Goal: Answer question/provide support: Share knowledge or assist other users

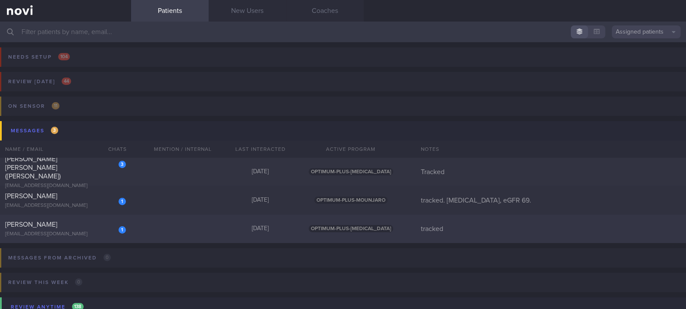
click at [169, 243] on div "1 [PERSON_NAME] [EMAIL_ADDRESS][DOMAIN_NAME] [DATE] OPTIMUM-PLUS-[MEDICAL_DATA]…" at bounding box center [343, 229] width 686 height 28
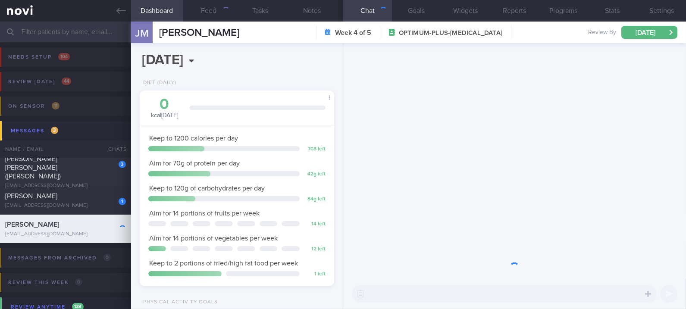
scroll to position [97, 169]
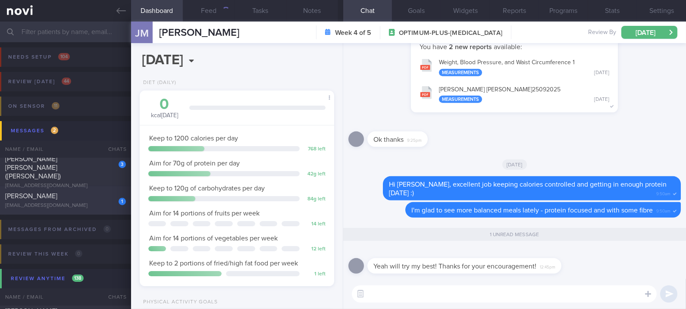
click at [102, 205] on div "[EMAIL_ADDRESS][DOMAIN_NAME]" at bounding box center [65, 206] width 121 height 6
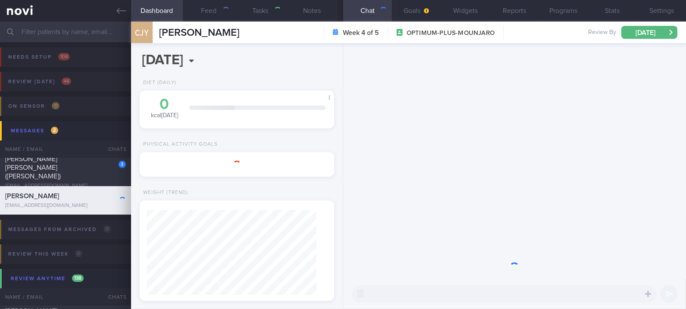
type input "tracked. [MEDICAL_DATA], eGFR 69."
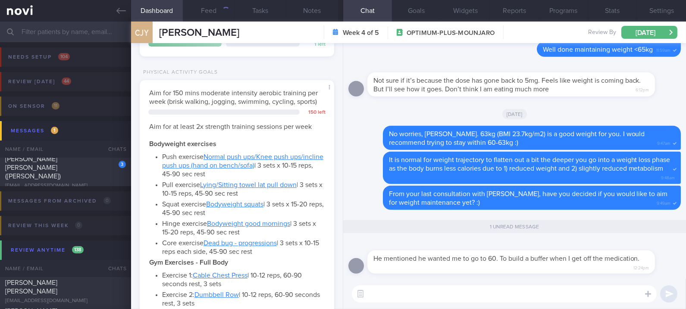
scroll to position [553, 0]
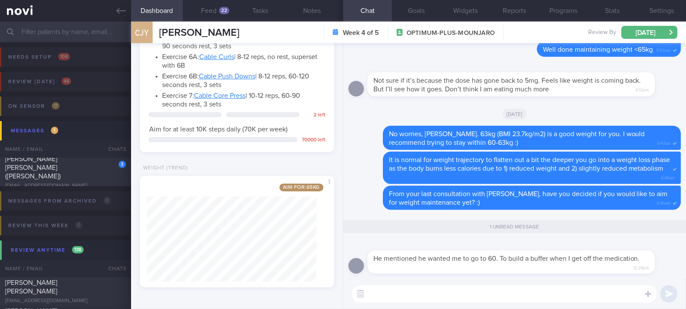
click at [472, 295] on textarea at bounding box center [504, 293] width 305 height 17
type textarea "Ok, we can aim for that :)"
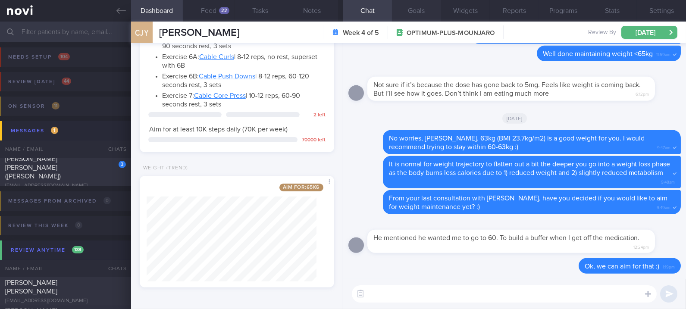
click at [419, 15] on button "Goals" at bounding box center [416, 11] width 49 height 22
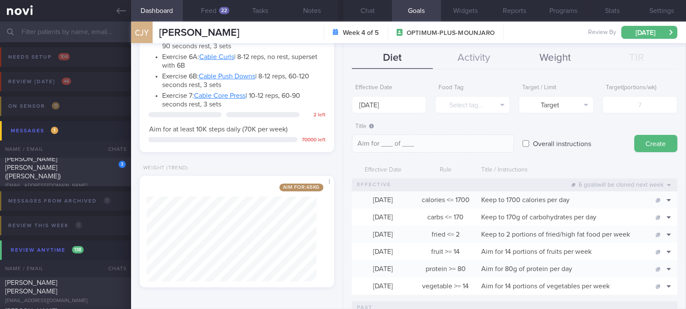
click at [565, 56] on button "Weight" at bounding box center [554, 58] width 81 height 22
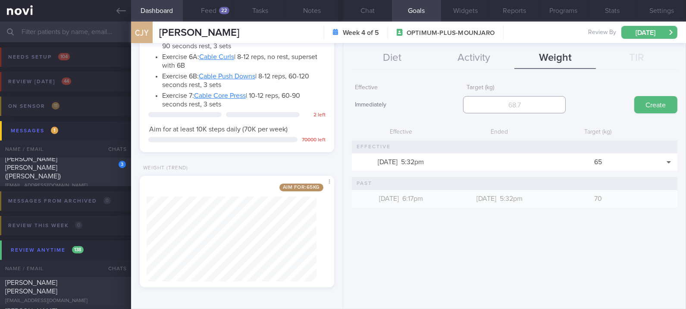
click at [548, 111] on input "number" at bounding box center [514, 104] width 103 height 17
type input "60"
click at [649, 107] on button "Create" at bounding box center [655, 104] width 43 height 17
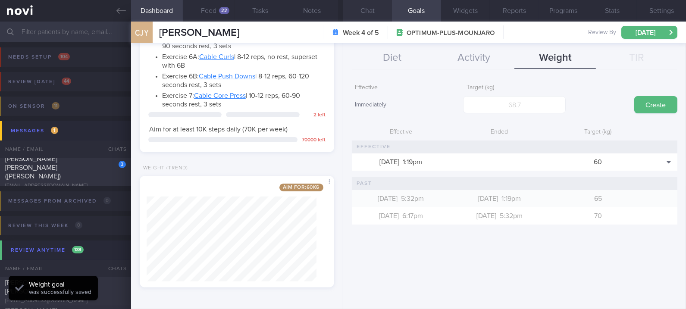
click at [377, 10] on button "Chat" at bounding box center [367, 11] width 49 height 22
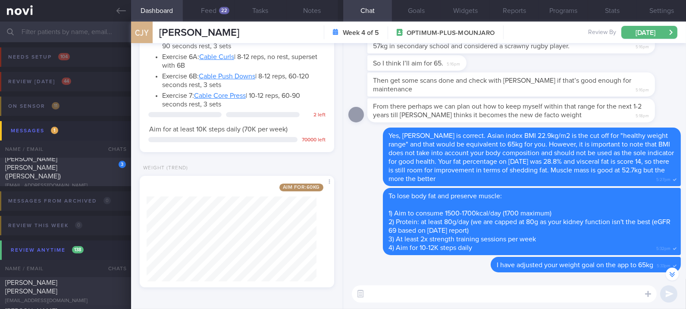
scroll to position [-3101, 0]
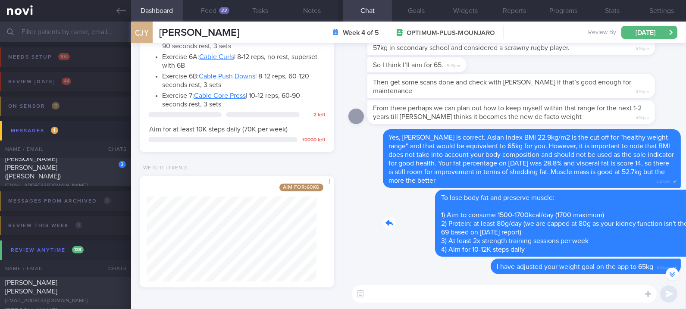
drag, startPoint x: 464, startPoint y: 209, endPoint x: 626, endPoint y: 208, distance: 162.6
click at [626, 208] on div "Delete To lose body fat and preserve muscle: 1) Aim to consume 1500-1700kcal/da…" at bounding box center [514, 223] width 332 height 67
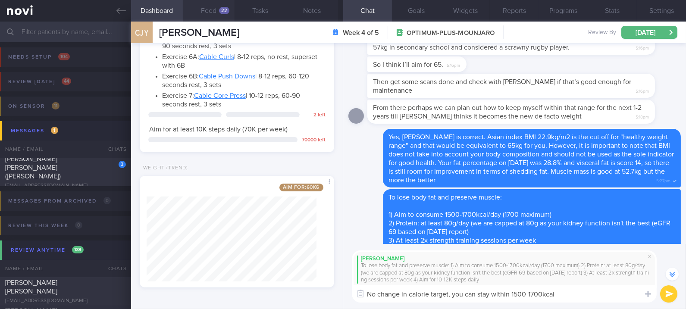
type textarea "No change in calorie target, you can stay within 1500-1700kcal"
click at [216, 9] on button "Feed 22" at bounding box center [209, 11] width 52 height 22
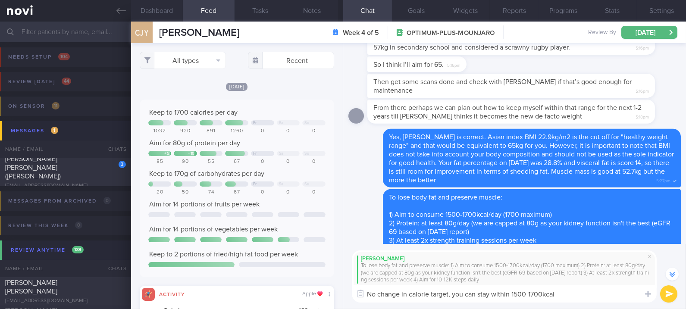
click at [570, 294] on textarea "No change in calorie target, you can stay within 1500-1700kcal" at bounding box center [504, 293] width 305 height 17
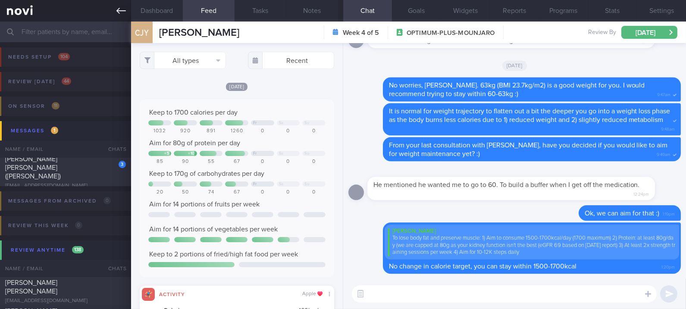
click at [110, 13] on link at bounding box center [65, 11] width 131 height 22
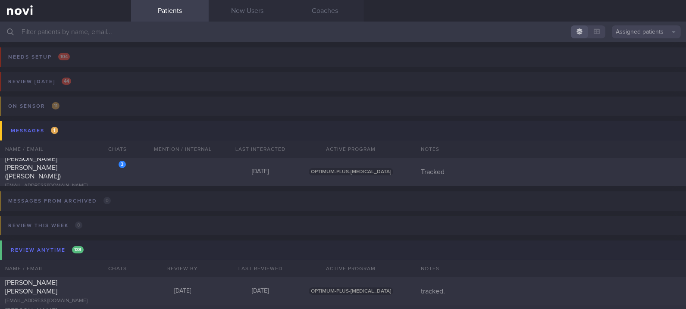
click at [232, 34] on input "text" at bounding box center [343, 32] width 686 height 21
click at [236, 30] on input "text" at bounding box center [343, 32] width 686 height 21
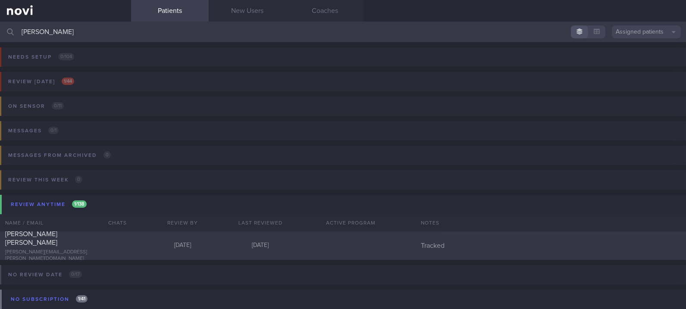
type input "[PERSON_NAME]"
click at [120, 246] on div "[PERSON_NAME] FIDELIA [EMAIL_ADDRESS][PERSON_NAME][DOMAIN_NAME]" at bounding box center [65, 246] width 131 height 32
select select "8"
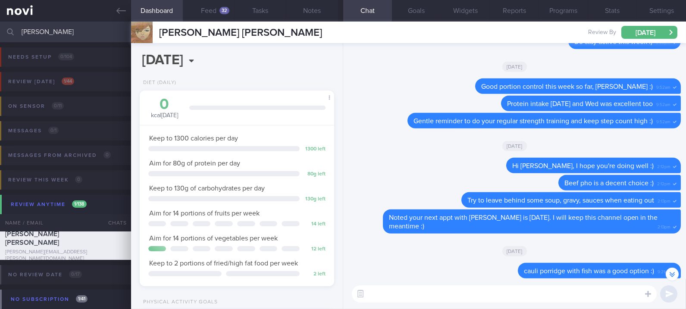
scroll to position [-862, 0]
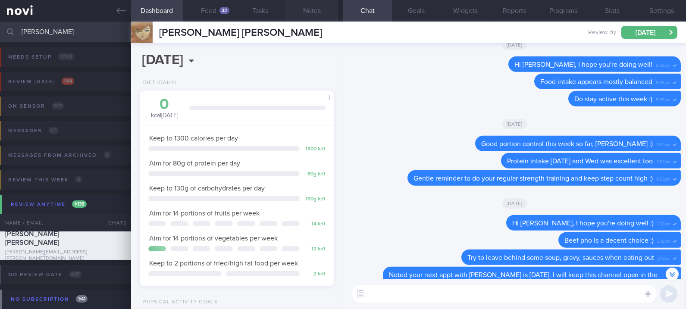
click at [313, 12] on button "Notes" at bounding box center [312, 11] width 52 height 22
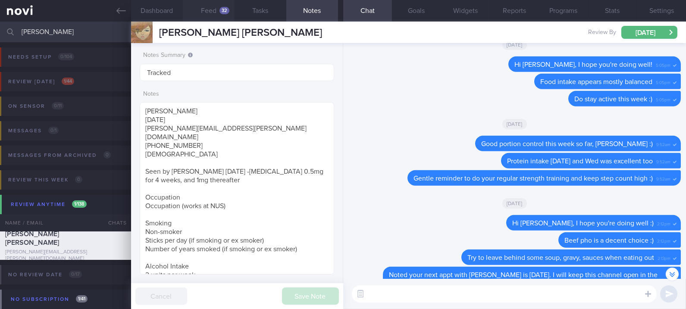
click at [210, 9] on button "Feed 32" at bounding box center [209, 11] width 52 height 22
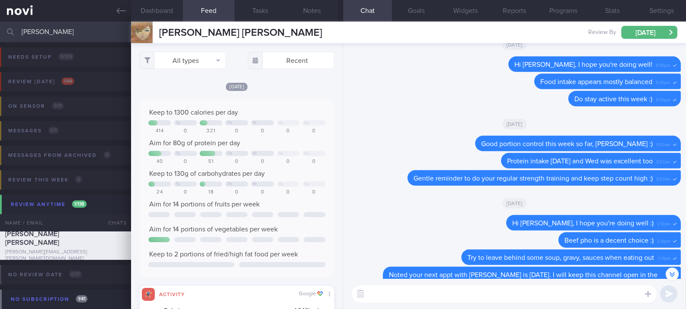
scroll to position [43, 174]
click at [307, 10] on button "Notes" at bounding box center [312, 11] width 52 height 22
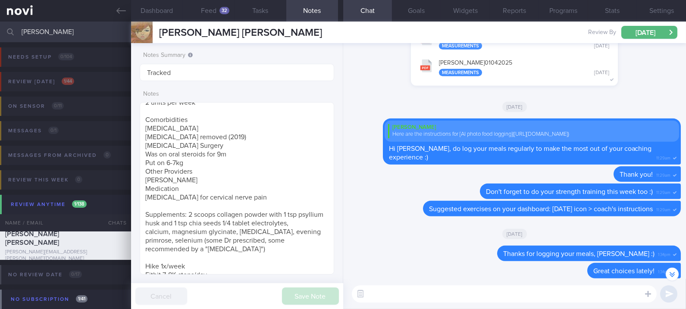
scroll to position [-8073, 0]
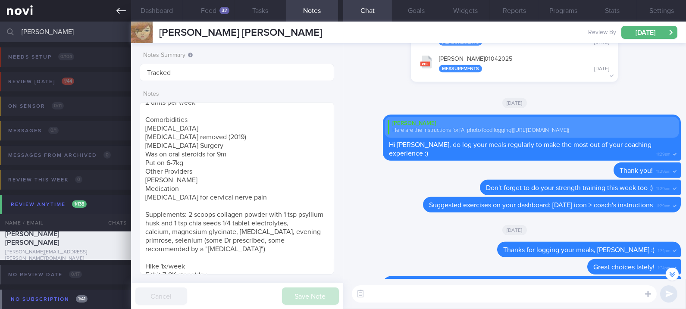
click at [124, 10] on icon at bounding box center [120, 10] width 9 height 9
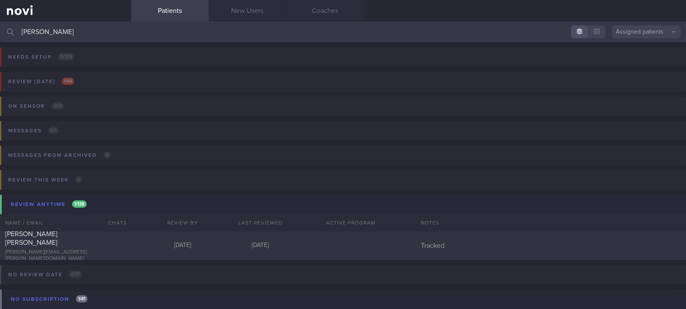
drag, startPoint x: 376, startPoint y: 35, endPoint x: -3, endPoint y: 48, distance: 379.2
click at [0, 48] on html "You are offline! Some functionality will be unavailable Patients New Users Coac…" at bounding box center [343, 154] width 686 height 309
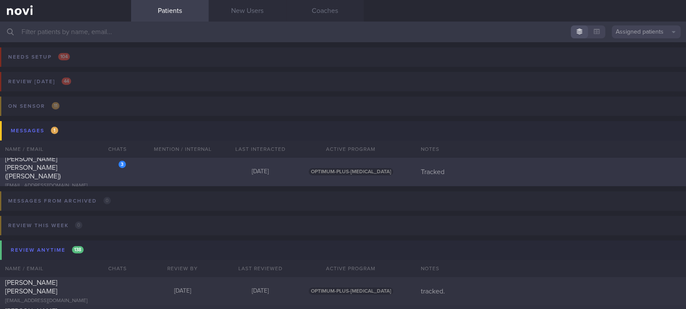
click at [147, 175] on div "3 [PERSON_NAME] [PERSON_NAME] ([PERSON_NAME]) [EMAIL_ADDRESS][DOMAIN_NAME] [DAT…" at bounding box center [343, 172] width 686 height 28
select select "8"
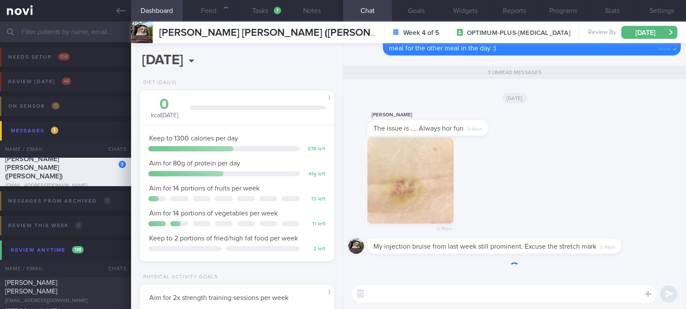
scroll to position [97, 169]
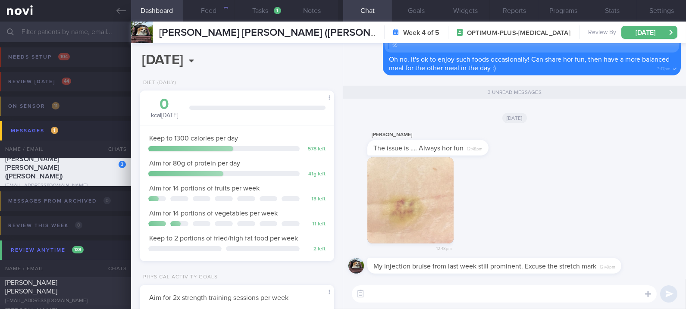
click at [483, 298] on textarea at bounding box center [504, 293] width 305 height 17
click at [473, 292] on textarea at bounding box center [504, 293] width 305 height 17
click at [469, 296] on textarea at bounding box center [504, 293] width 305 height 17
type textarea "L"
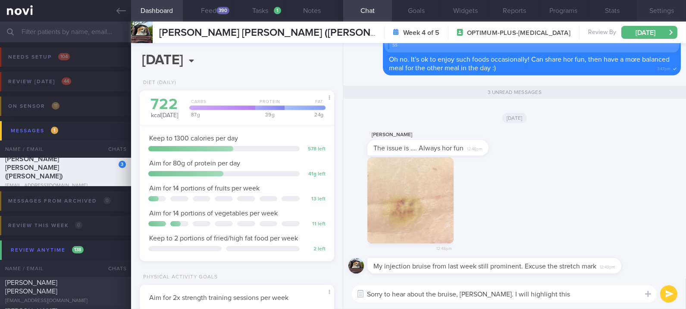
click at [673, 13] on button "Settings" at bounding box center [661, 11] width 49 height 22
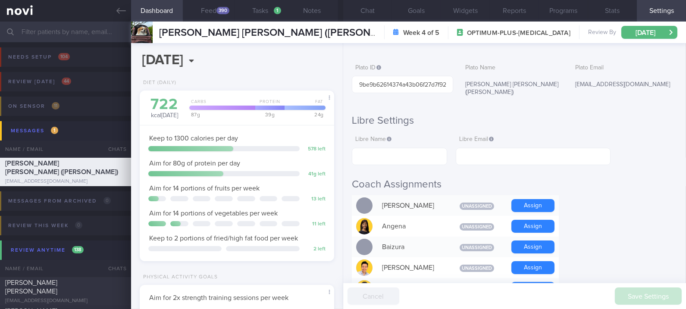
scroll to position [402, 0]
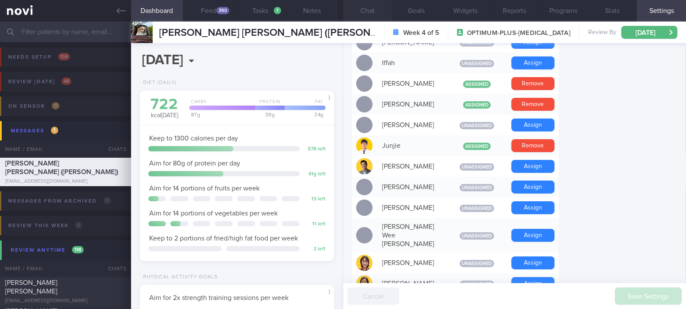
click at [390, 11] on button "Chat" at bounding box center [367, 11] width 49 height 22
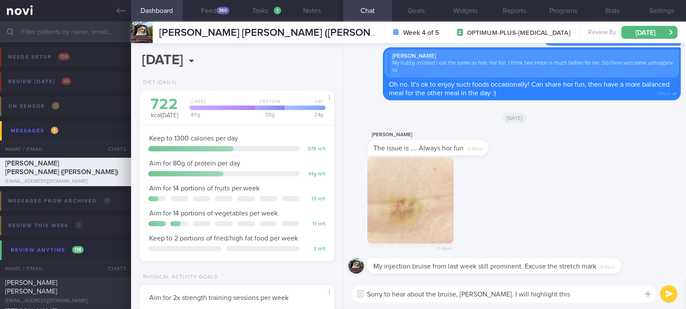
click at [576, 290] on textarea "Sorry to hear about the bruise, [PERSON_NAME]. I will highlight this" at bounding box center [504, 293] width 305 height 17
type textarea "Sorry to hear about the bruise, [PERSON_NAME]. I will highlight this to [PERSON…"
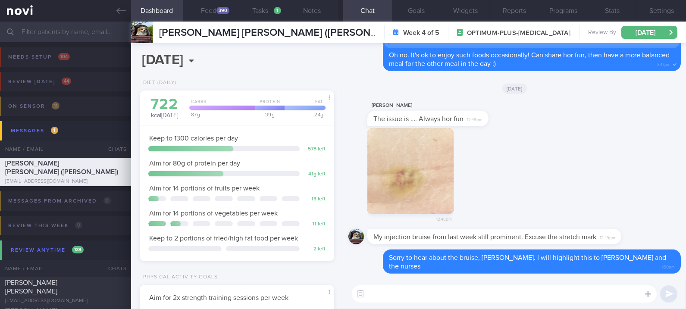
drag, startPoint x: 666, startPoint y: 147, endPoint x: 636, endPoint y: 156, distance: 31.6
click at [666, 147] on div "12:48pm" at bounding box center [514, 178] width 332 height 101
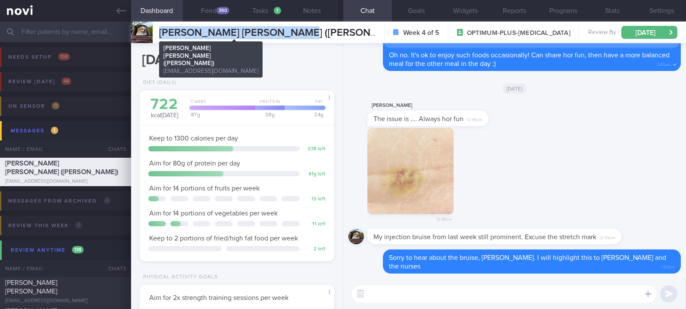
drag, startPoint x: 320, startPoint y: 33, endPoint x: 159, endPoint y: 28, distance: 161.3
click at [159, 28] on div "[PERSON_NAME] [PERSON_NAME] ([PERSON_NAME]) [PERSON_NAME] [PERSON_NAME] ([PERSO…" at bounding box center [408, 33] width 555 height 22
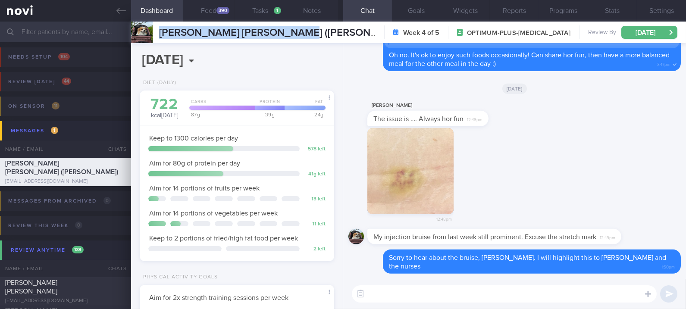
copy span "[PERSON_NAME] [PERSON_NAME] ([PERSON_NAME])"
click at [210, 15] on button "Feed 390" at bounding box center [209, 11] width 52 height 22
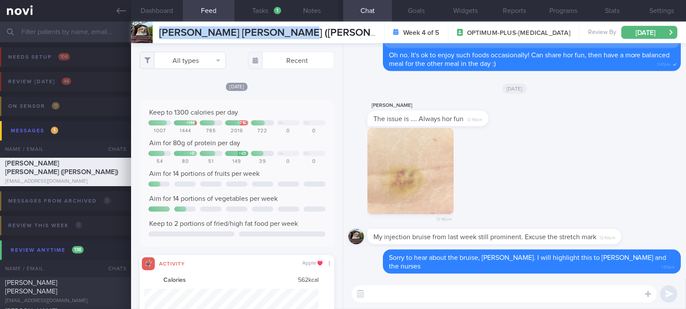
scroll to position [43, 174]
click at [190, 63] on button "All types" at bounding box center [183, 60] width 86 height 17
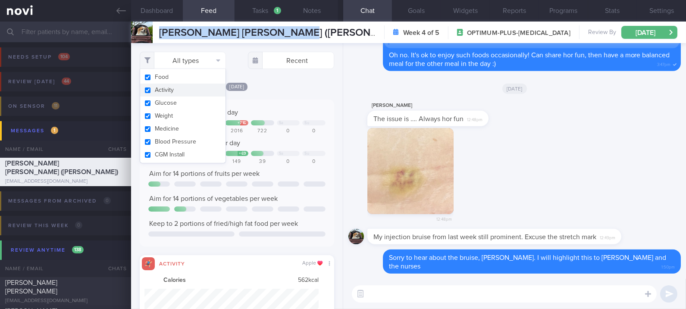
click at [178, 88] on button "Activity" at bounding box center [182, 90] width 85 height 13
click at [278, 94] on div "[DATE] Keep to 1300 calories per day + 144 + 716 Sa Su 1007 1444 785 2016 722 0…" at bounding box center [237, 210] width 194 height 257
checkbox input "false"
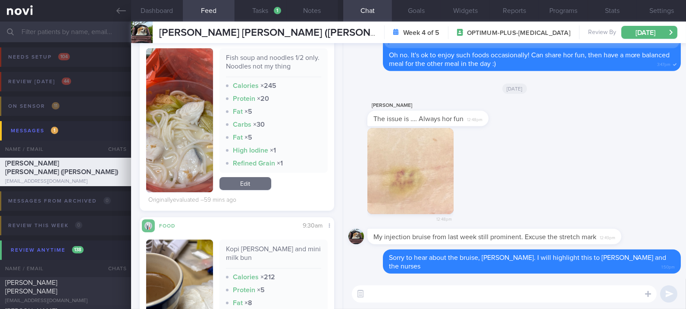
scroll to position [402, 0]
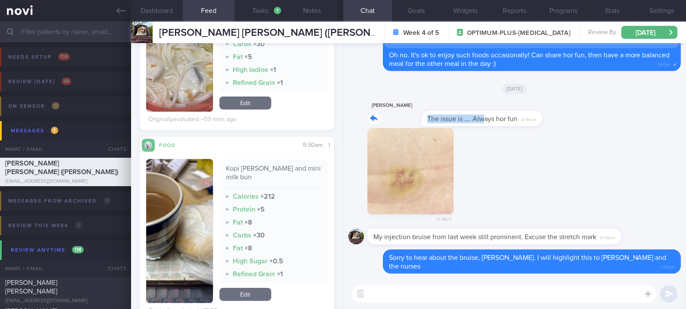
drag, startPoint x: 431, startPoint y: 121, endPoint x: 597, endPoint y: 121, distance: 166.0
click at [597, 121] on div "[PERSON_NAME] The issue is …. Always hor fun 12:48pm" at bounding box center [514, 114] width 332 height 28
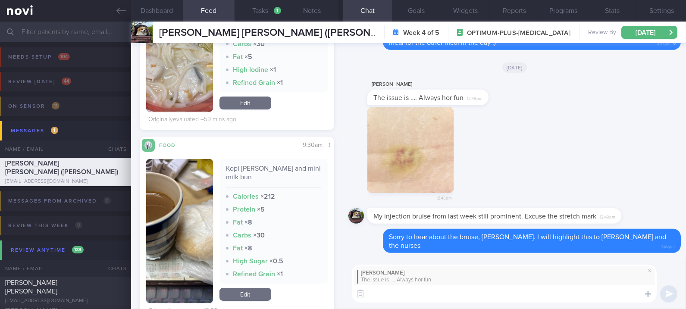
click at [490, 291] on textarea at bounding box center [504, 293] width 305 height 17
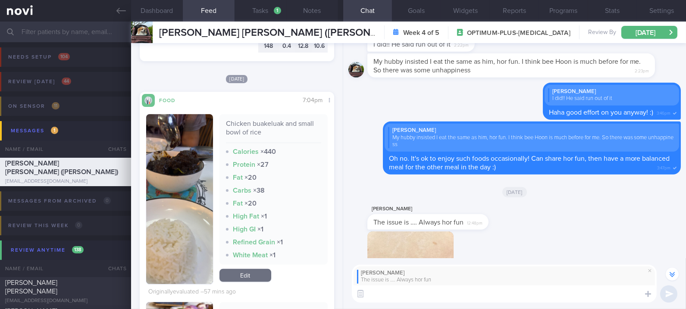
scroll to position [-129, 0]
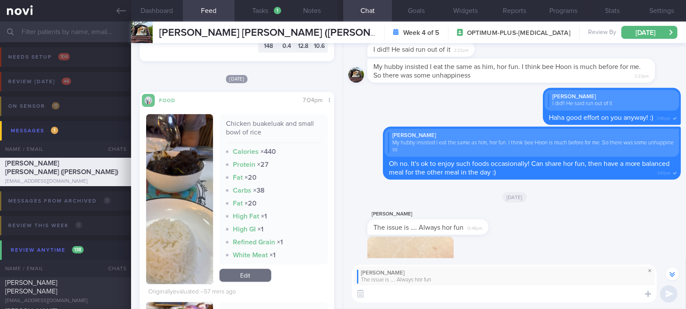
click at [651, 271] on span at bounding box center [650, 271] width 10 height 10
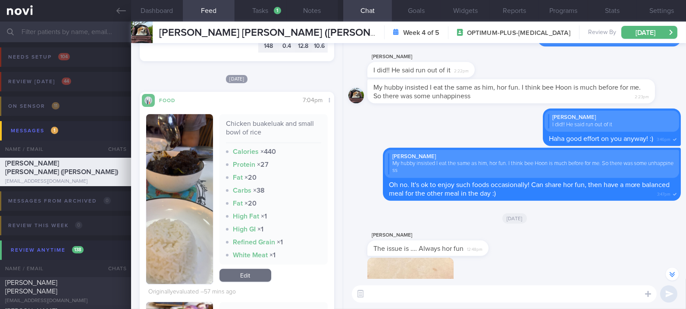
scroll to position [-109, 0]
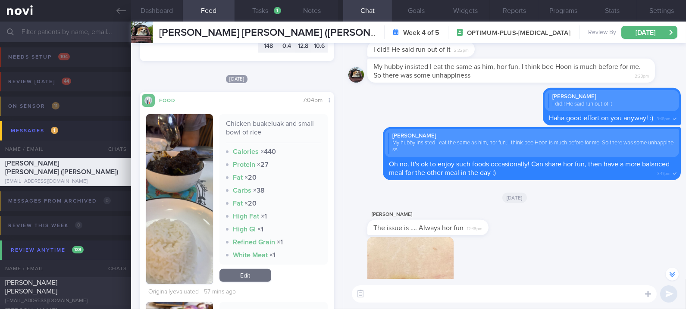
click at [614, 247] on div "12:48pm" at bounding box center [514, 287] width 332 height 101
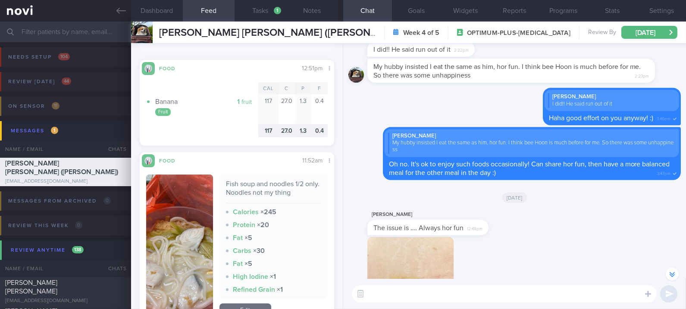
scroll to position [1, 0]
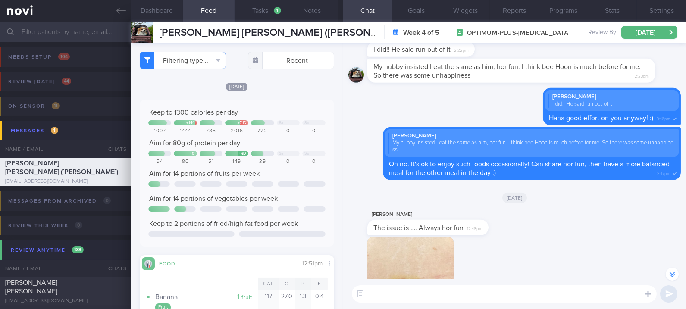
drag, startPoint x: 125, startPoint y: 13, endPoint x: 163, endPoint y: 22, distance: 39.0
click at [125, 13] on icon at bounding box center [120, 10] width 9 height 9
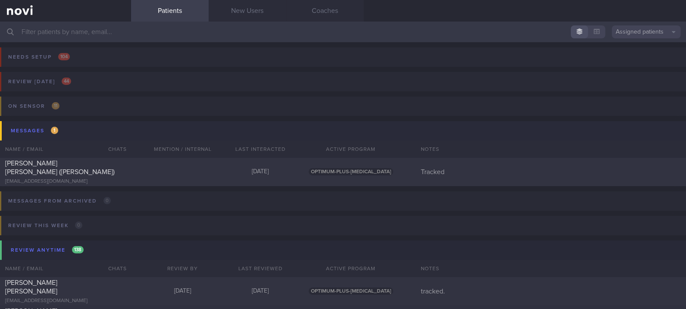
click at [123, 137] on button "Messages 1" at bounding box center [344, 130] width 689 height 19
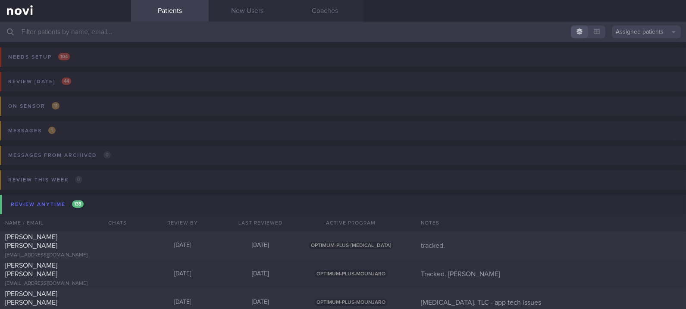
click at [185, 37] on input "text" at bounding box center [343, 32] width 686 height 21
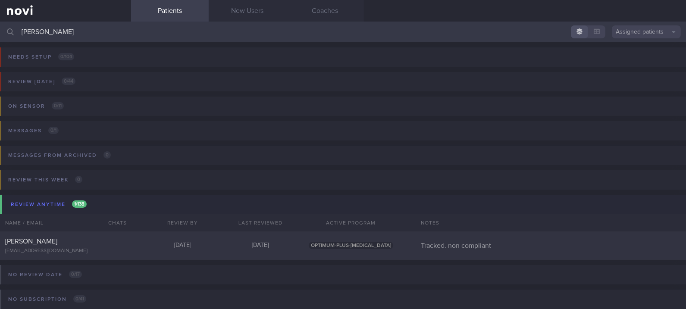
type input "[PERSON_NAME]"
click at [640, 28] on button "Assigned patients" at bounding box center [646, 31] width 69 height 13
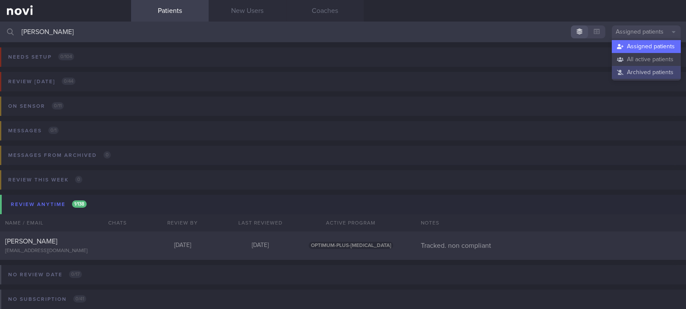
click at [636, 70] on button "Archived patients" at bounding box center [646, 72] width 69 height 13
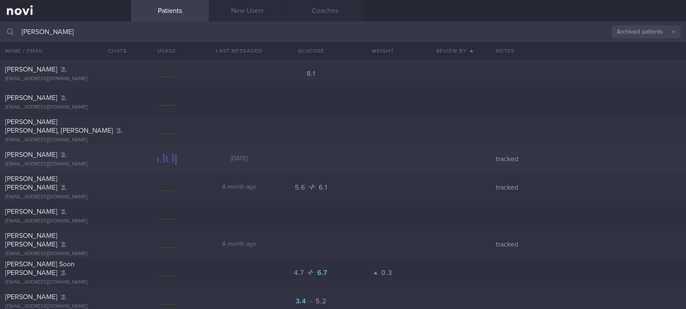
click at [131, 160] on div at bounding box center [167, 159] width 72 height 11
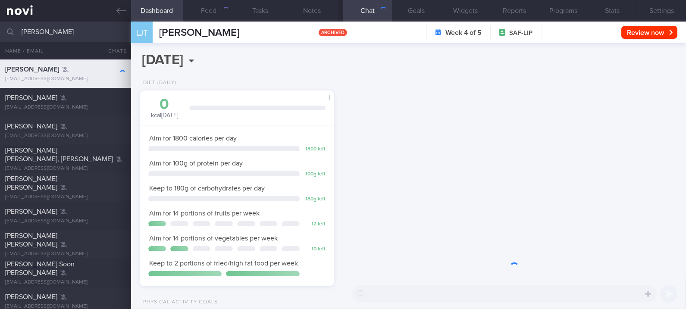
scroll to position [97, 169]
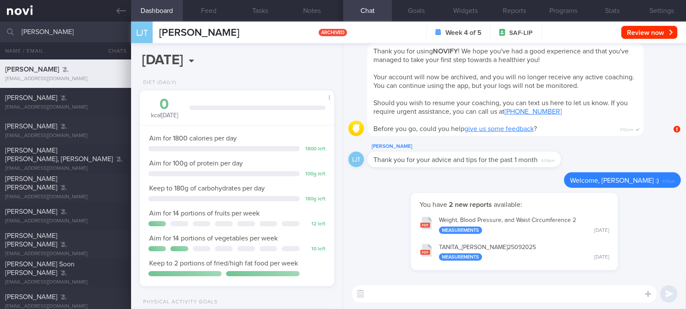
click at [464, 291] on textarea at bounding box center [504, 293] width 305 height 17
type textarea "H"
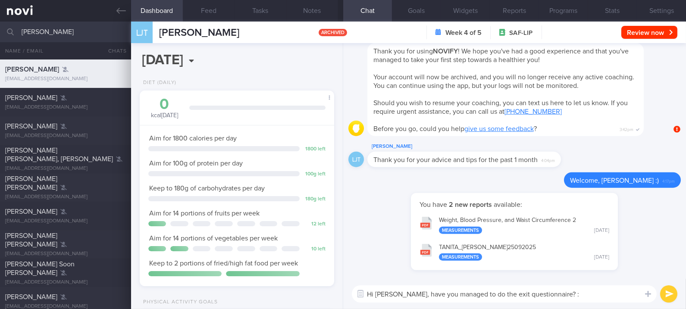
type textarea "Hi [PERSON_NAME], have you managed to do the exit questionnaire? :)"
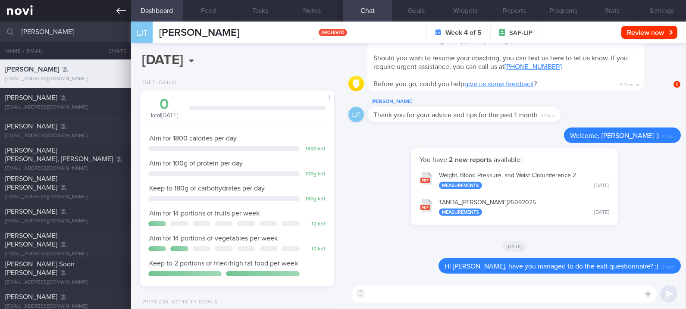
click at [116, 7] on link at bounding box center [65, 11] width 131 height 22
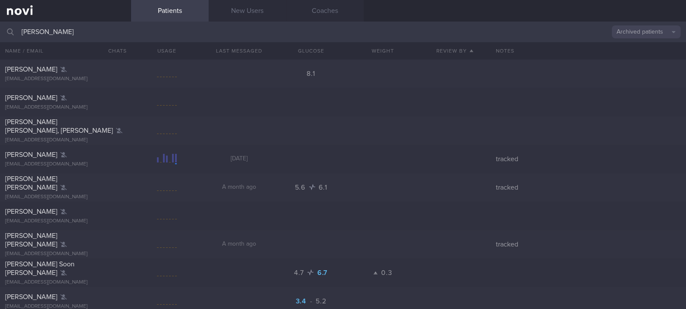
click at [668, 29] on button "Archived patients" at bounding box center [646, 31] width 69 height 13
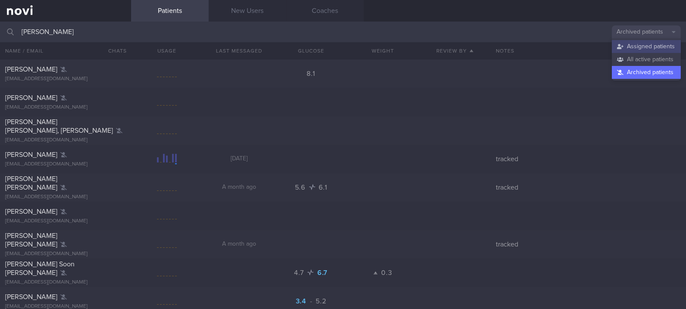
click at [648, 48] on button "Assigned patients" at bounding box center [646, 46] width 69 height 13
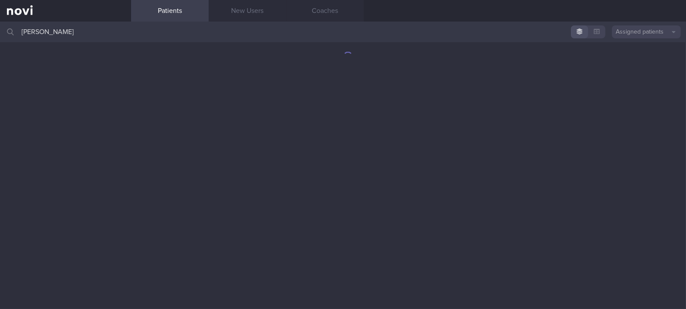
click at [0, 34] on html "You are offline! Some functionality will be unavailable Patients New Users Coac…" at bounding box center [343, 154] width 686 height 309
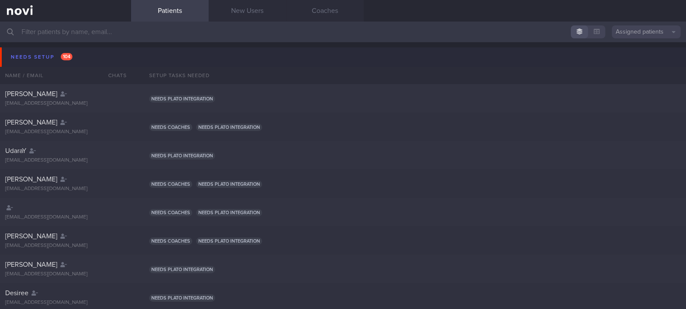
click at [53, 47] on button "Needs setup 104" at bounding box center [344, 56] width 689 height 19
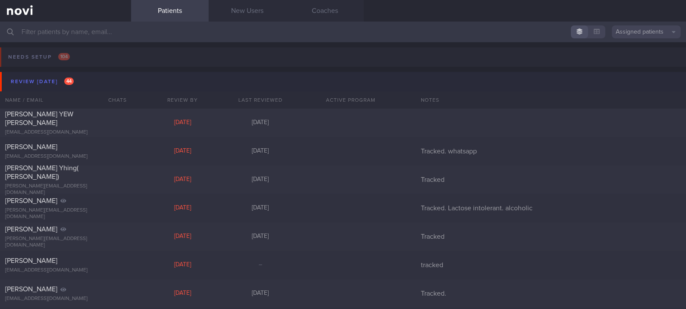
click at [53, 77] on div "Review [DATE] 44" at bounding box center [42, 82] width 67 height 12
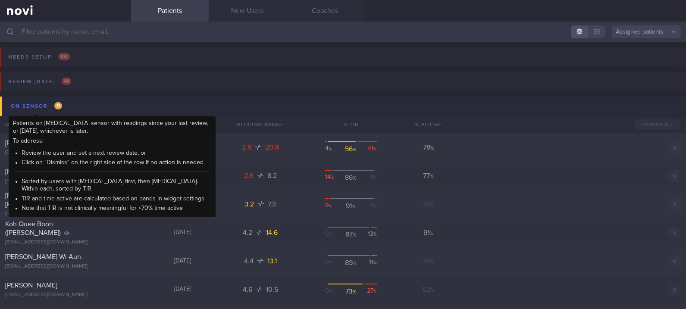
click at [53, 106] on div "On sensor 11" at bounding box center [37, 106] width 56 height 12
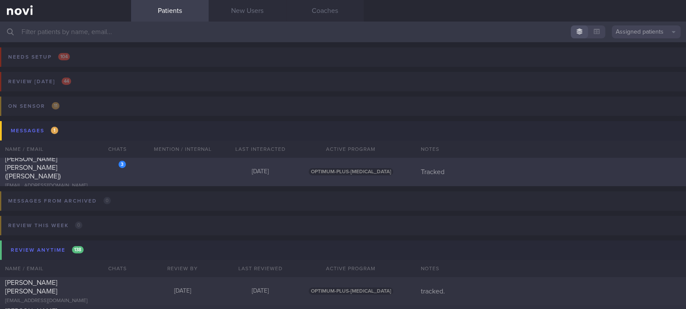
click at [148, 165] on div "3 [PERSON_NAME] [PERSON_NAME] ([PERSON_NAME]) [EMAIL_ADDRESS][DOMAIN_NAME] [DAT…" at bounding box center [343, 172] width 686 height 28
select select "8"
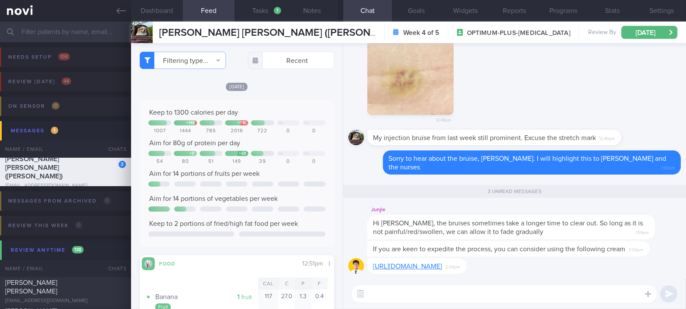
click at [461, 262] on div "[URL][DOMAIN_NAME] 2:00pm" at bounding box center [416, 266] width 99 height 16
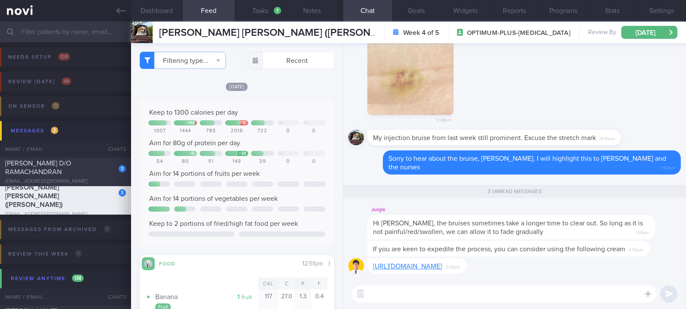
click at [108, 172] on div "3" at bounding box center [116, 165] width 19 height 13
type input "Tracked. [GEOGRAPHIC_DATA]"
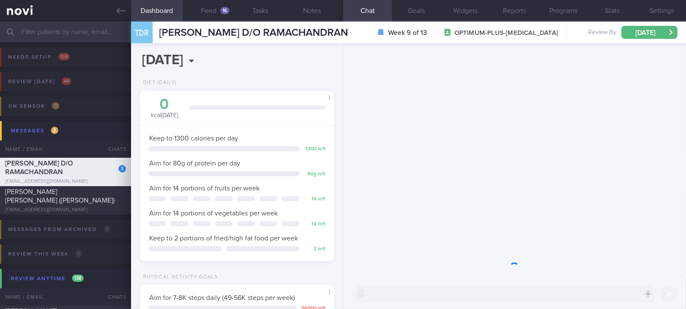
scroll to position [97, 169]
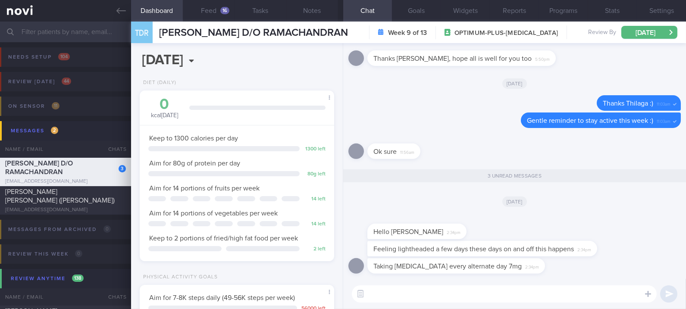
click at [444, 301] on textarea at bounding box center [504, 293] width 305 height 17
type textarea "Sorry to hear this, [PERSON_NAME]"
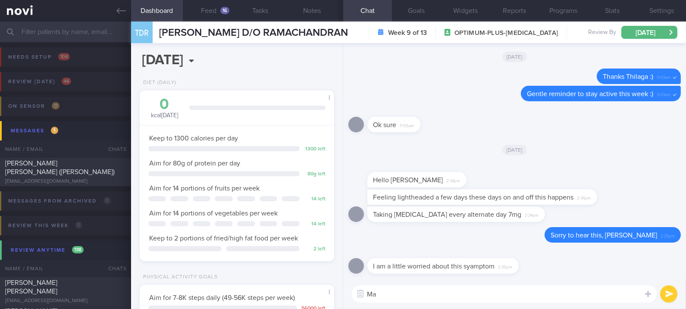
type textarea "M"
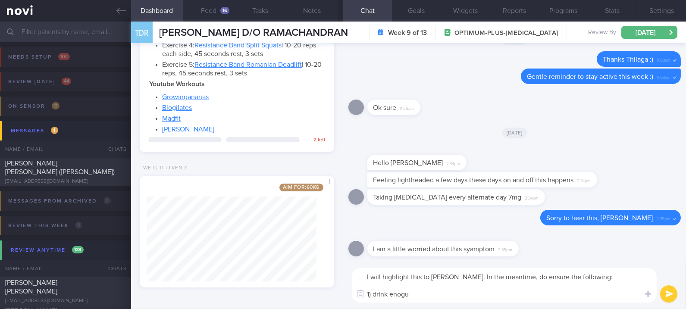
scroll to position [475, 0]
click at [424, 295] on textarea "I will highlight this to [PERSON_NAME]. In the meantime, do ensure the followin…" at bounding box center [504, 285] width 305 height 34
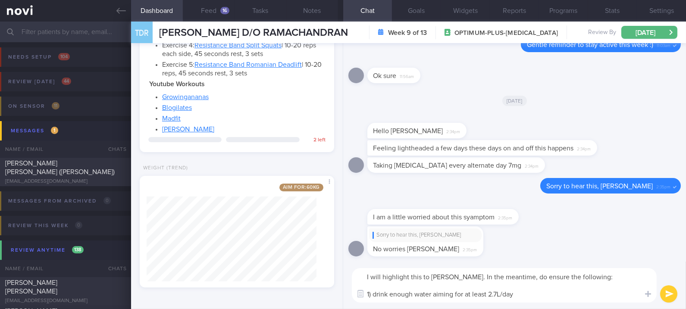
click at [496, 294] on textarea "I will highlight this to [PERSON_NAME]. In the meantime, do ensure the followin…" at bounding box center [504, 285] width 305 height 34
click at [531, 296] on textarea "I will highlight this to [PERSON_NAME]. In the meantime, do ensure the followin…" at bounding box center [504, 285] width 305 height 34
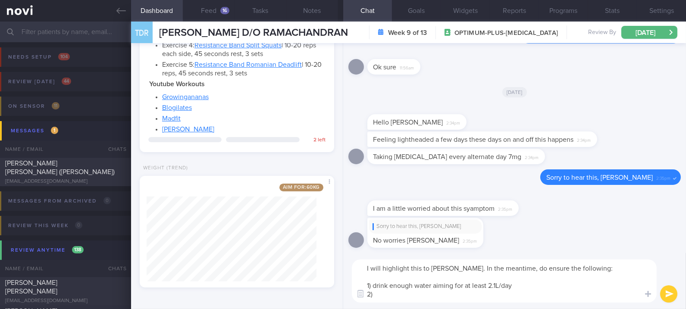
click at [496, 287] on textarea "I will highlight this to [PERSON_NAME]. In the meantime, do ensure the followin…" at bounding box center [504, 281] width 305 height 43
click at [482, 291] on textarea "I will highlight this to [PERSON_NAME]. In the meantime, do ensure the followin…" at bounding box center [504, 281] width 305 height 43
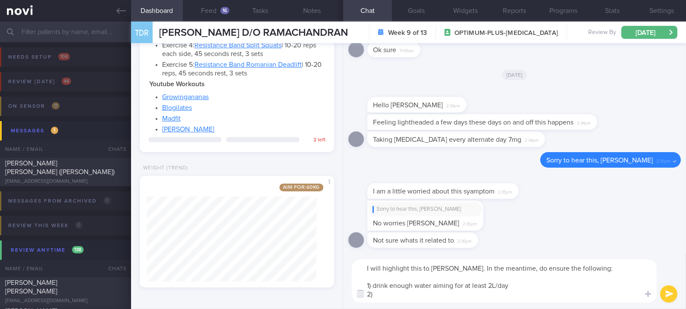
click at [492, 284] on textarea "I will highlight this to [PERSON_NAME]. In the meantime, do ensure the followin…" at bounding box center [504, 281] width 305 height 43
click at [498, 296] on textarea "I will highlight this to [PERSON_NAME]. In the meantime, do ensure the followin…" at bounding box center [504, 281] width 305 height 43
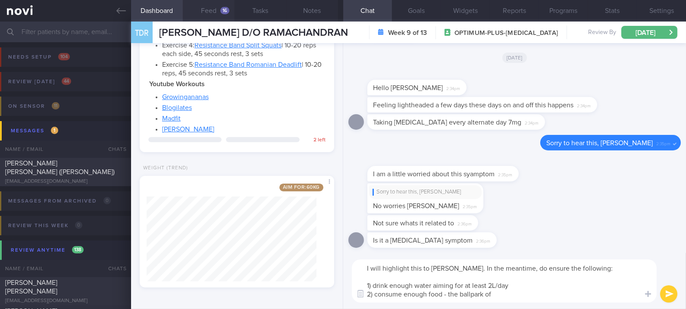
drag, startPoint x: 222, startPoint y: 15, endPoint x: 211, endPoint y: 16, distance: 11.2
click at [222, 15] on button "Feed 16" at bounding box center [209, 11] width 52 height 22
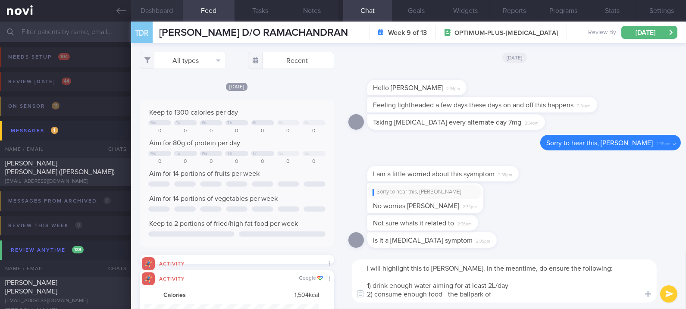
scroll to position [43, 174]
click at [171, 13] on button "Dashboard" at bounding box center [157, 11] width 52 height 22
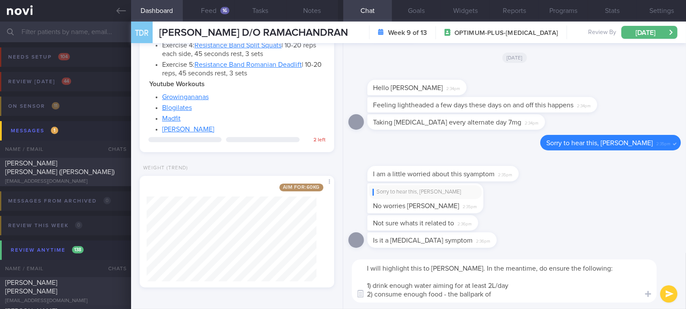
click at [518, 295] on textarea "I will highlight this to [PERSON_NAME]. In the meantime, do ensure the followin…" at bounding box center [504, 281] width 305 height 43
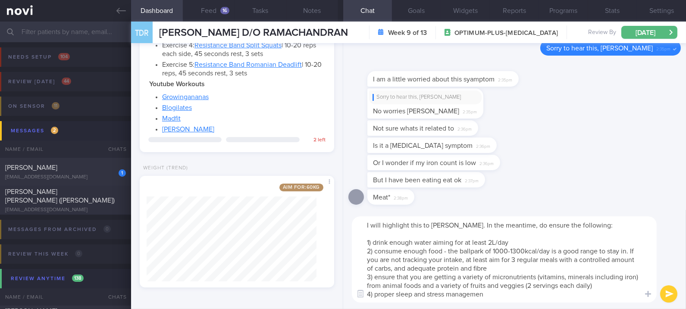
type textarea "I will highlight this to [PERSON_NAME]. In the meantime, do ensure the followin…"
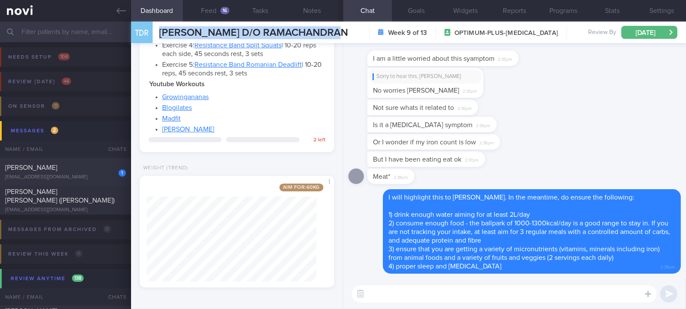
drag, startPoint x: 347, startPoint y: 31, endPoint x: 159, endPoint y: 32, distance: 188.0
click at [159, 32] on div "TDR [PERSON_NAME] D/O [PERSON_NAME] D/O RAMACHANDRAN [EMAIL_ADDRESS][DOMAIN_NAM…" at bounding box center [408, 33] width 555 height 22
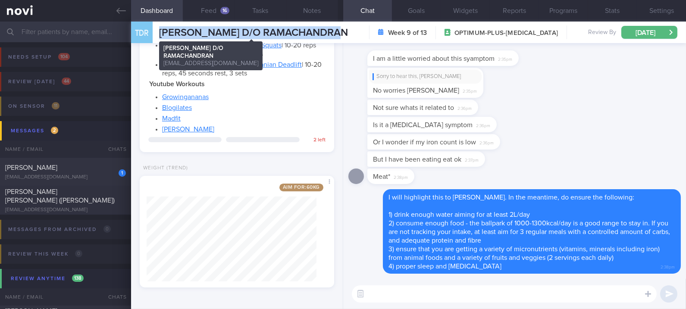
copy span "[PERSON_NAME] D/O RAMACHANDRAN"
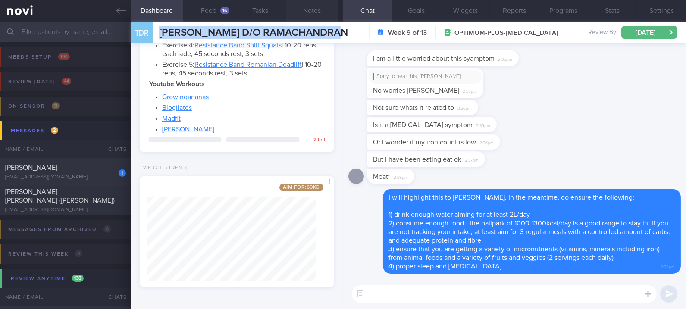
click at [321, 10] on button "Notes" at bounding box center [312, 11] width 52 height 22
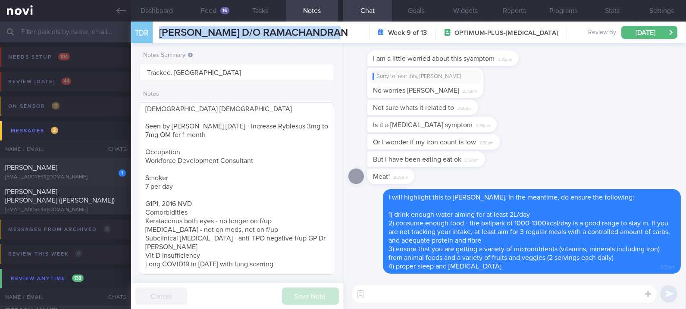
scroll to position [113, 0]
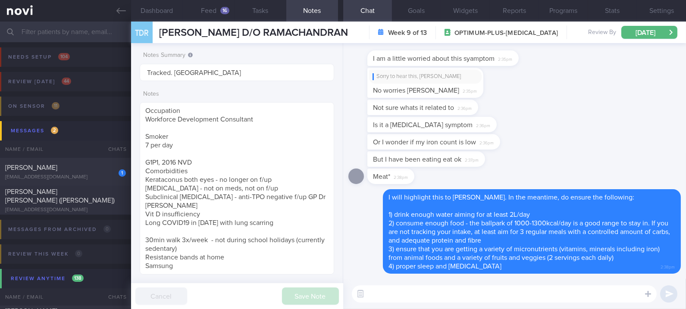
click at [430, 290] on textarea at bounding box center [504, 293] width 305 height 17
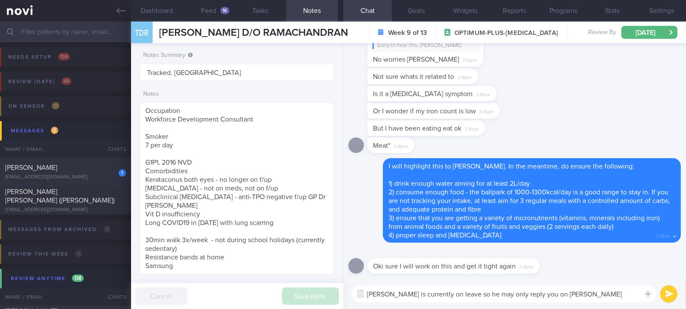
type textarea "[PERSON_NAME] is currently on leave so he may only reply you [DATE]"
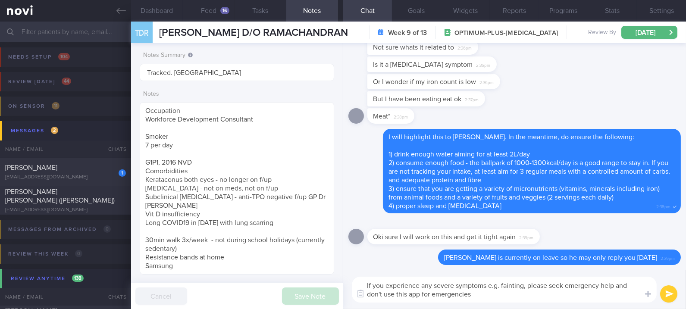
click at [589, 284] on textarea "If you experience any severe symptoms e.g. fainting, please seek emergency help…" at bounding box center [504, 290] width 305 height 26
type textarea "If you experience any severe symptoms e.g. fainting, please seek help and don't…"
click at [580, 288] on textarea "If you experience any severe symptoms e.g. fainting, please seek help and don't…" at bounding box center [504, 290] width 305 height 26
click at [570, 295] on textarea "If you experience any severe symptoms e.g. fainting, please seek help and don't…" at bounding box center [504, 290] width 305 height 26
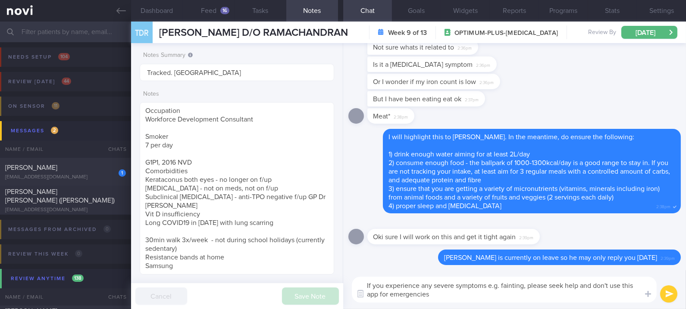
click at [493, 294] on textarea "If you experience any severe symptoms e.g. fainting, please seek help and don't…" at bounding box center [504, 290] width 305 height 26
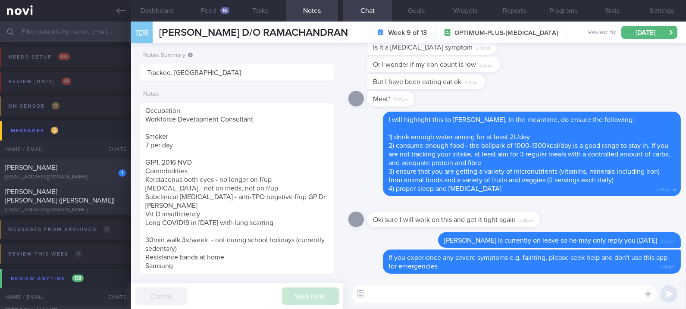
click at [364, 293] on button "button" at bounding box center [361, 294] width 16 height 16
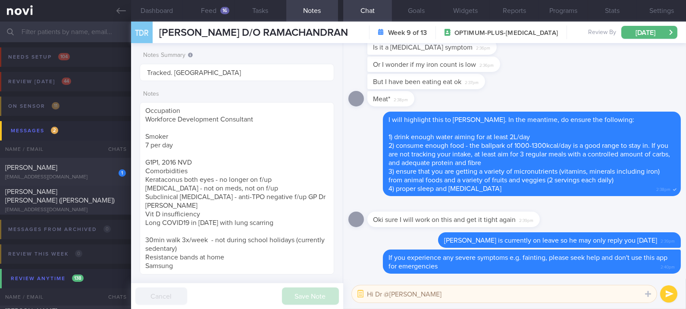
type textarea "Hi Dr @[PERSON_NAME]"
click at [666, 291] on button "submit" at bounding box center [668, 293] width 17 height 17
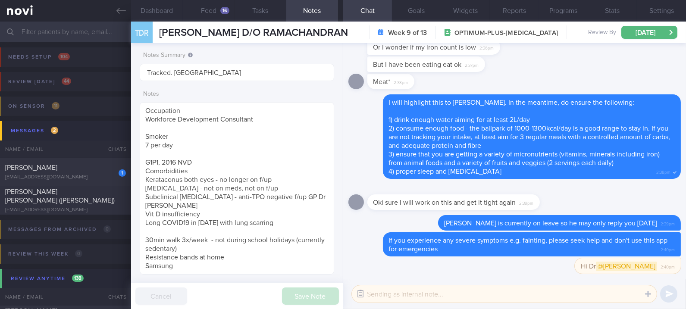
click at [358, 293] on button "button" at bounding box center [361, 294] width 16 height 16
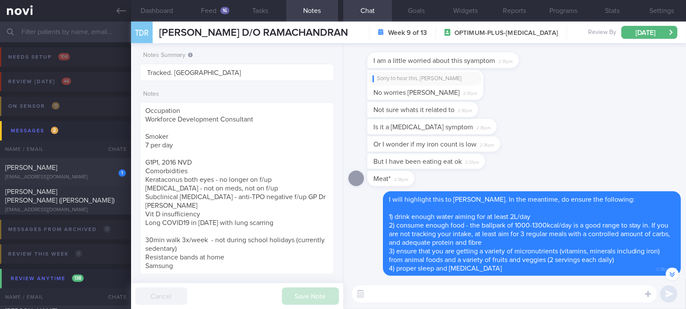
scroll to position [-115, 0]
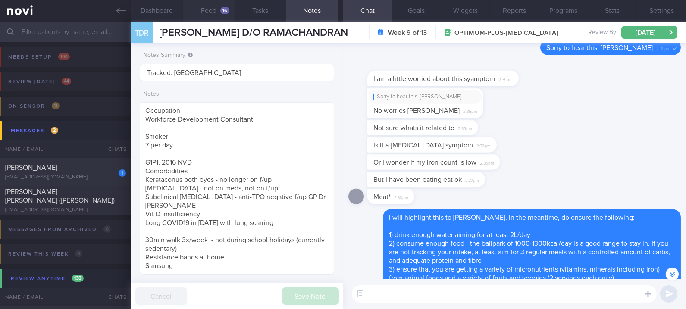
click at [221, 10] on div "16" at bounding box center [224, 10] width 9 height 7
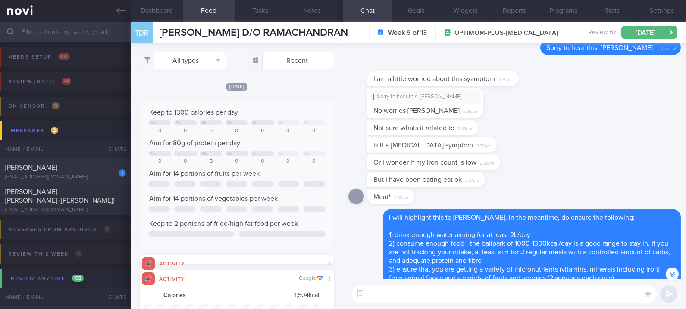
click at [424, 296] on textarea at bounding box center [504, 293] width 305 height 17
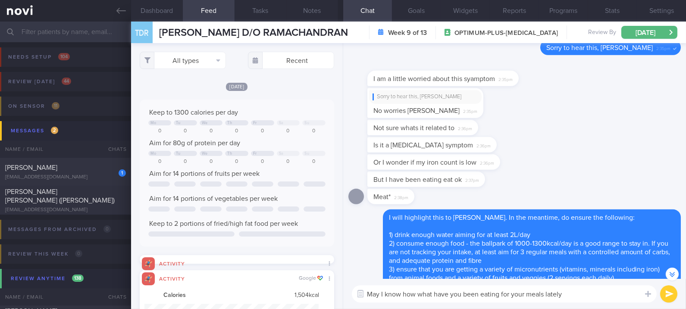
type textarea "May I know how what have you been eating for your meals lately?"
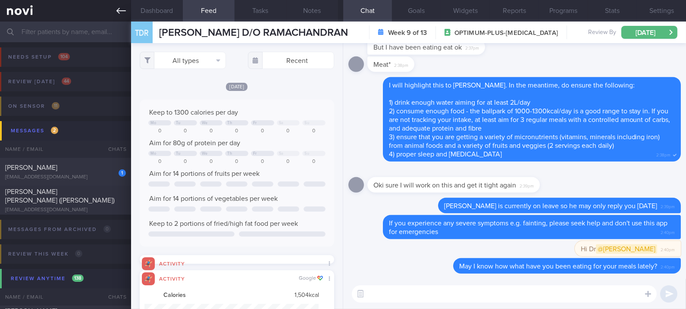
click at [111, 16] on link at bounding box center [65, 11] width 131 height 22
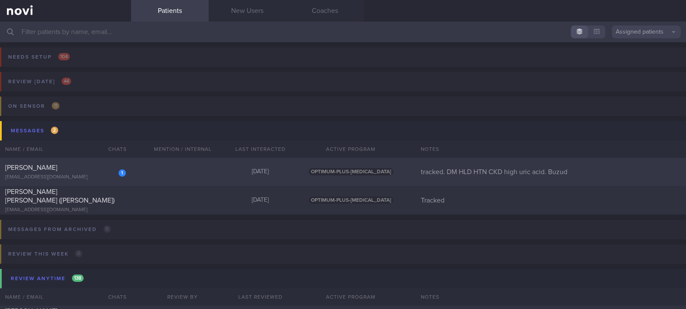
click at [124, 166] on div "1 [PERSON_NAME] Won [EMAIL_ADDRESS][DOMAIN_NAME]" at bounding box center [65, 171] width 131 height 17
select select "7"
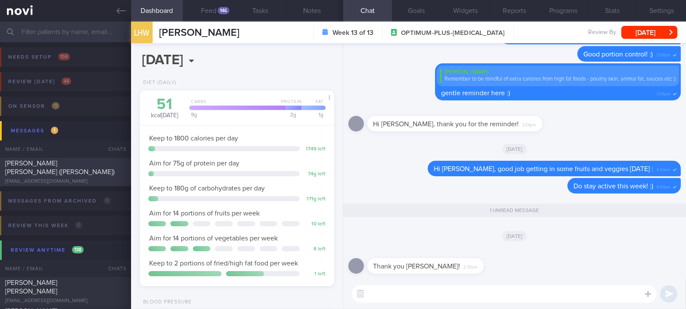
scroll to position [86, 173]
click at [401, 178] on div "Delete Hi [PERSON_NAME], good job getting in some fruits and veggies [DATE] : 8…" at bounding box center [514, 169] width 332 height 17
drag, startPoint x: 304, startPoint y: 298, endPoint x: 297, endPoint y: 282, distance: 17.8
click at [294, 287] on div "[DATE], 26 Sep Diet (Daily) 51 kcal [DATE] Carbs Protein Fat 9 g 2 g 1 g Keep t…" at bounding box center [237, 176] width 212 height 266
click at [212, 4] on button "Feed 146" at bounding box center [209, 11] width 52 height 22
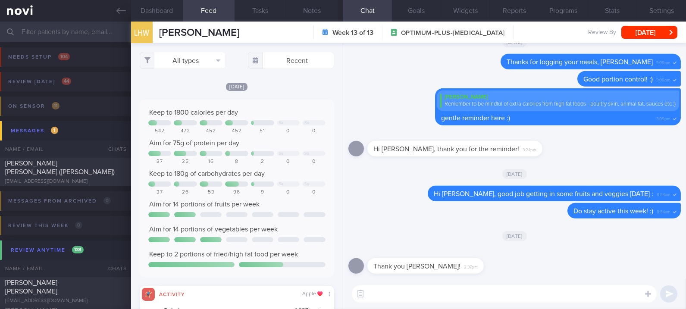
scroll to position [43, 174]
click at [210, 57] on button "All types" at bounding box center [183, 60] width 86 height 17
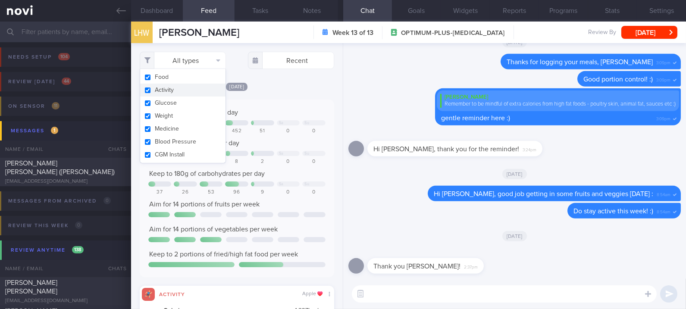
click at [194, 87] on button "Activity" at bounding box center [182, 90] width 85 height 13
click at [309, 109] on div "Keep to 1800 calories per day" at bounding box center [236, 112] width 177 height 9
checkbox input "false"
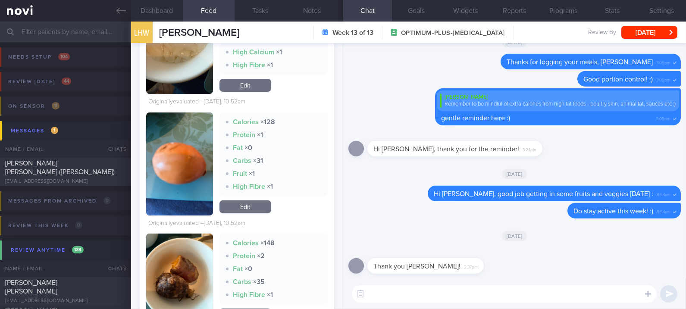
scroll to position [747, 0]
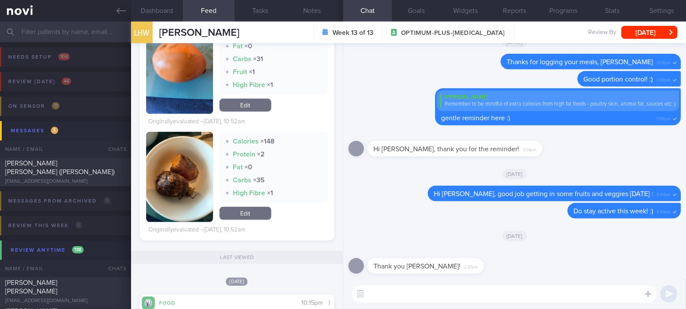
click at [454, 300] on textarea at bounding box center [504, 293] width 305 height 17
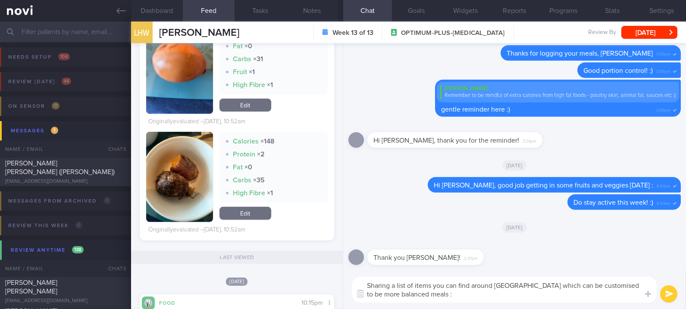
type textarea "Sharing a list of items you can find around [GEOGRAPHIC_DATA] which can be cust…"
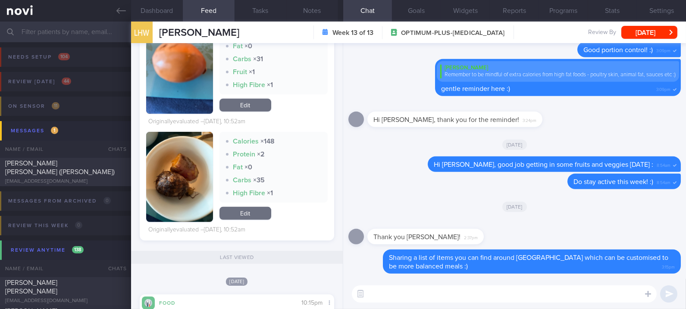
paste textarea "*Loremips* - ***Dolors A Conse - Adipisc elit seddoei tempori/utlaboreet + dolo…"
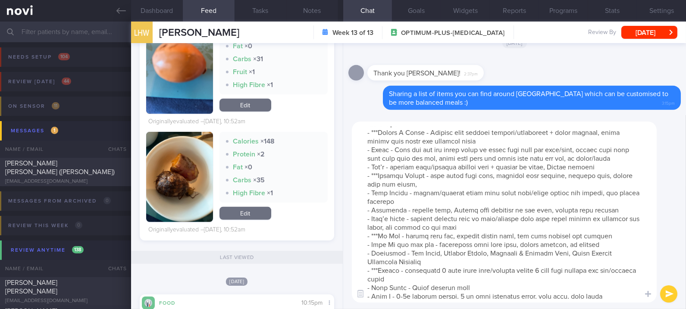
scroll to position [0, 0]
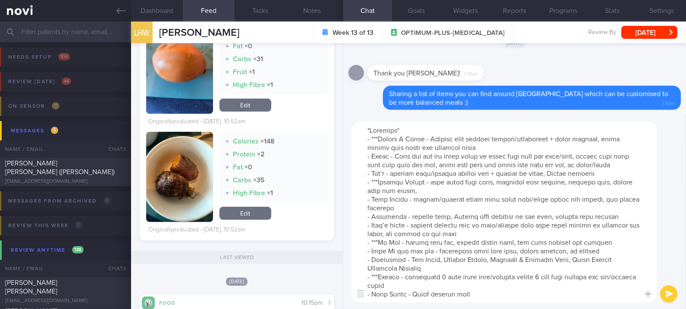
drag, startPoint x: 410, startPoint y: 129, endPoint x: 246, endPoint y: 135, distance: 163.5
click at [245, 135] on div "Dashboard Feed 146 Tasks Notes Chat Goals Widgets Reports Programs Stats Settin…" at bounding box center [408, 166] width 555 height 288
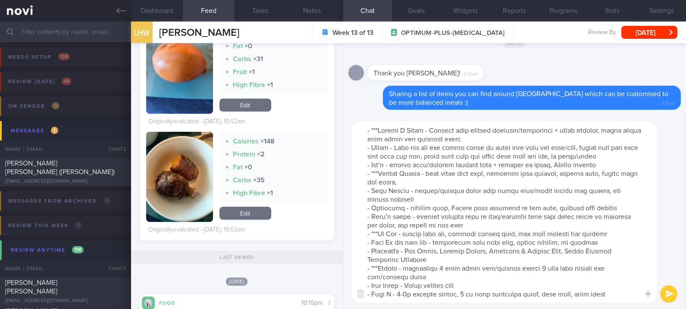
scroll to position [33, 0]
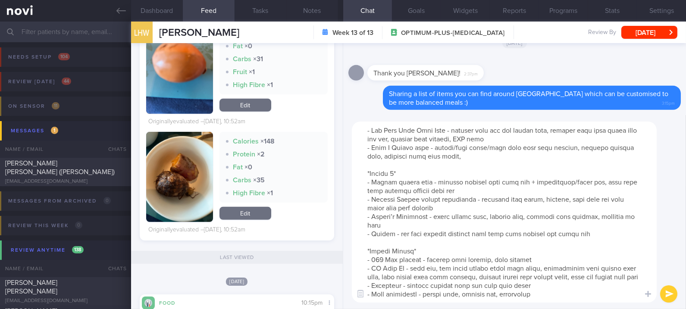
drag, startPoint x: 432, startPoint y: 147, endPoint x: 393, endPoint y: 147, distance: 38.8
click at [393, 147] on textarea at bounding box center [504, 212] width 305 height 181
click at [397, 150] on textarea at bounding box center [504, 212] width 305 height 181
drag, startPoint x: 397, startPoint y: 146, endPoint x: 371, endPoint y: 148, distance: 25.5
click at [371, 148] on textarea at bounding box center [504, 212] width 305 height 181
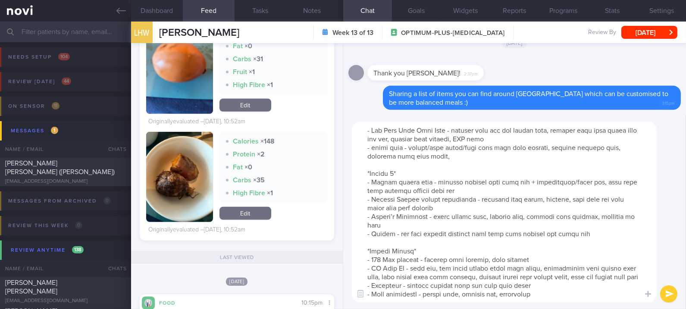
drag, startPoint x: 407, startPoint y: 171, endPoint x: 348, endPoint y: 163, distance: 60.1
click at [348, 163] on div "​ ​" at bounding box center [514, 212] width 343 height 194
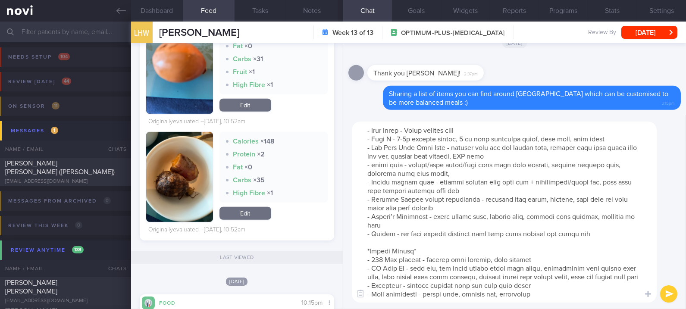
drag, startPoint x: 424, startPoint y: 164, endPoint x: 371, endPoint y: 164, distance: 53.0
click at [371, 164] on textarea at bounding box center [504, 212] width 305 height 181
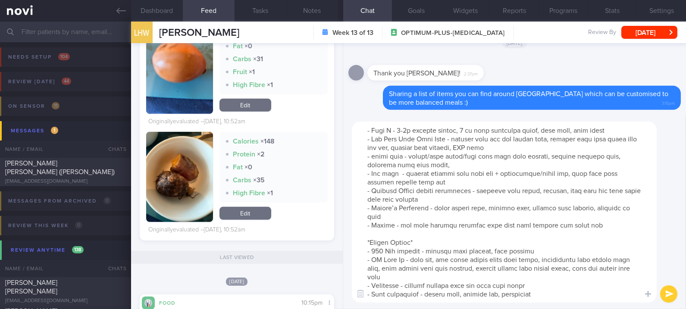
click at [457, 203] on textarea at bounding box center [504, 212] width 305 height 181
drag, startPoint x: 485, startPoint y: 188, endPoint x: 478, endPoint y: 183, distance: 8.0
click at [478, 183] on textarea at bounding box center [504, 212] width 305 height 181
drag, startPoint x: 478, startPoint y: 155, endPoint x: 332, endPoint y: 155, distance: 146.2
click at [332, 155] on div "Dashboard Feed 146 Tasks Notes Chat Goals Widgets Reports Programs Stats Settin…" at bounding box center [408, 166] width 555 height 288
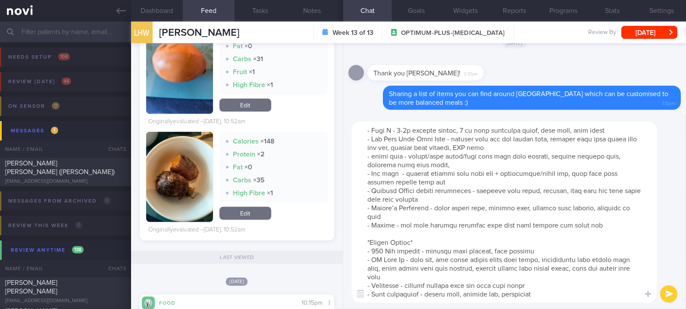
paste textarea "less sauce, sundubu, lean meat and bean paste soup with veggies"
drag, startPoint x: 605, startPoint y: 153, endPoint x: 458, endPoint y: 160, distance: 146.8
click at [458, 160] on textarea at bounding box center [504, 212] width 305 height 181
click at [551, 148] on textarea at bounding box center [504, 212] width 305 height 181
click at [460, 237] on textarea at bounding box center [504, 212] width 305 height 181
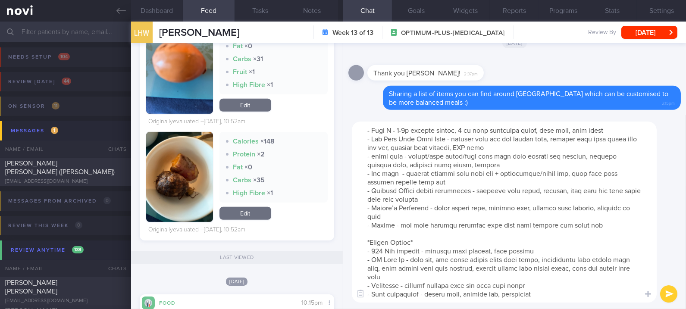
click at [410, 227] on textarea at bounding box center [504, 212] width 305 height 181
drag, startPoint x: 410, startPoint y: 225, endPoint x: 431, endPoint y: 237, distance: 24.3
click at [431, 237] on textarea at bounding box center [504, 212] width 305 height 181
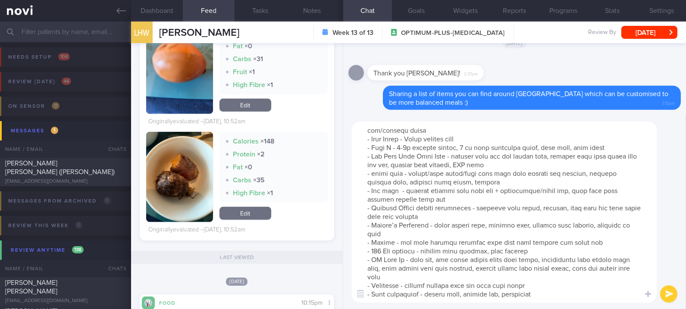
scroll to position [155, 0]
click at [450, 229] on textarea at bounding box center [504, 212] width 305 height 181
drag, startPoint x: 471, startPoint y: 210, endPoint x: 335, endPoint y: 203, distance: 135.5
click at [335, 203] on div "Dashboard Feed 146 Tasks Notes Chat Goals Widgets Reports Programs Stats Settin…" at bounding box center [408, 166] width 555 height 288
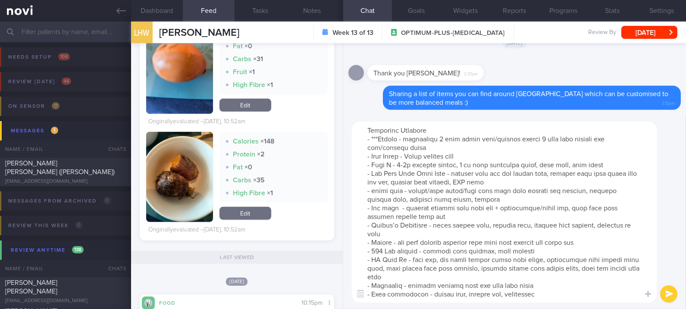
scroll to position [138, 0]
click at [426, 242] on textarea at bounding box center [504, 212] width 305 height 181
click at [432, 256] on textarea at bounding box center [504, 212] width 305 height 181
click at [427, 266] on textarea at bounding box center [504, 212] width 305 height 181
drag, startPoint x: 402, startPoint y: 251, endPoint x: 374, endPoint y: 250, distance: 28.5
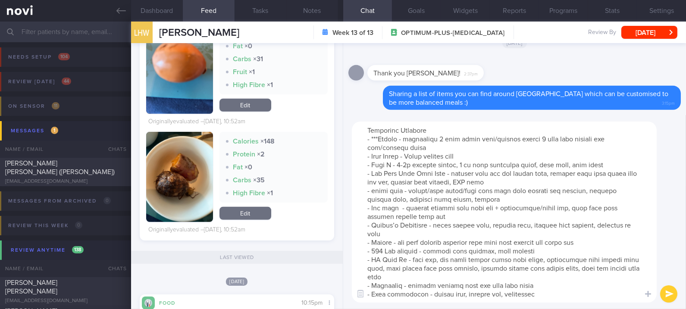
click at [374, 250] on textarea at bounding box center [504, 212] width 305 height 181
type textarea "- ***Loremi D Sitam - Consect adip elitsed doeiusm/temporinci + utlab etdolor, …"
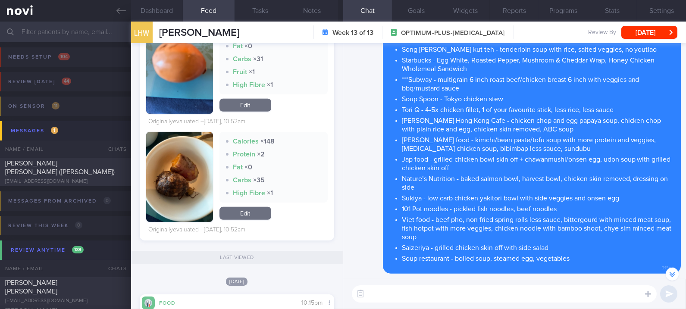
scroll to position [-287, 0]
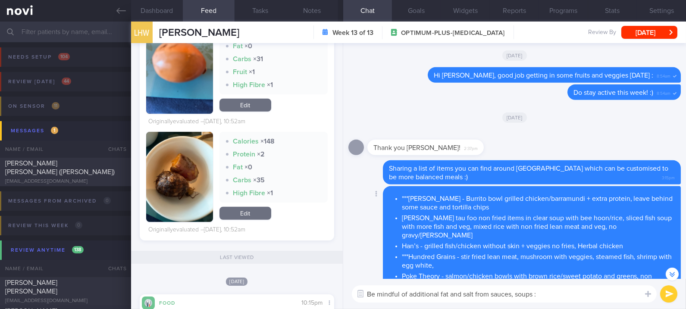
type textarea "Be mindful of additional fat and salt from sauces, soups :)"
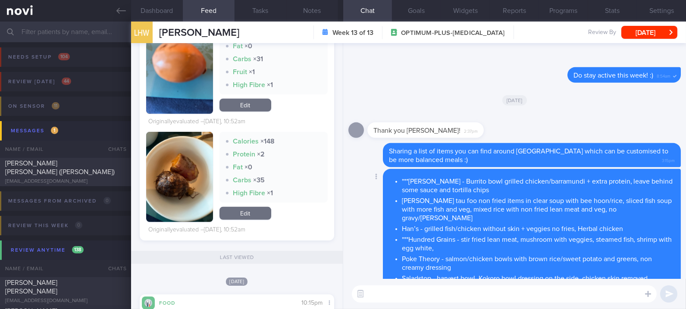
scroll to position [0, 0]
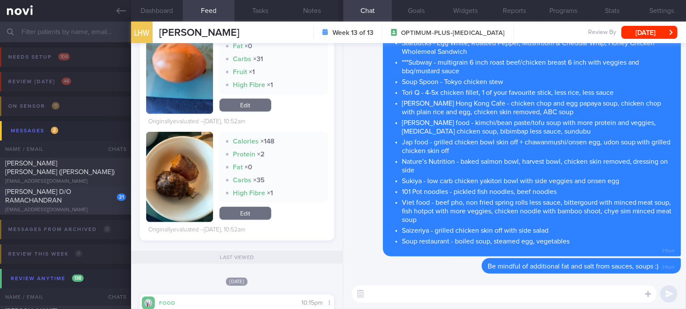
click at [89, 203] on div "[PERSON_NAME] D/O RAMACHANDRAN" at bounding box center [64, 196] width 119 height 17
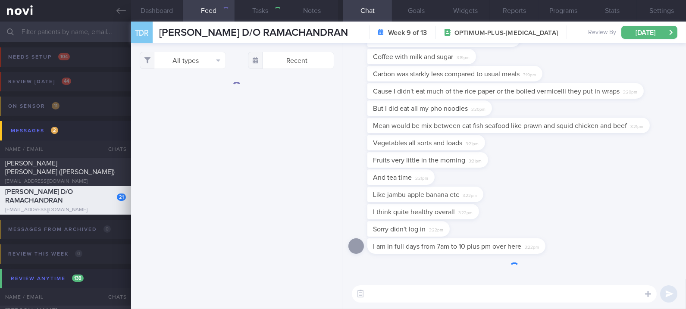
select select "8"
type input "Tracked. [GEOGRAPHIC_DATA]"
checkbox input "true"
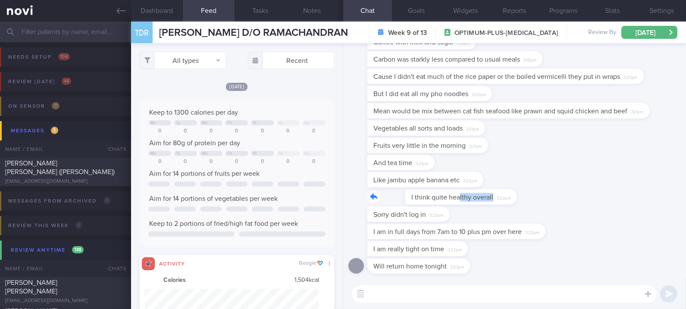
drag, startPoint x: 420, startPoint y: 201, endPoint x: 506, endPoint y: 204, distance: 85.9
click at [506, 204] on div "I think quite healthy overall 3:22pm" at bounding box center [514, 197] width 332 height 17
click at [424, 299] on textarea at bounding box center [504, 293] width 305 height 17
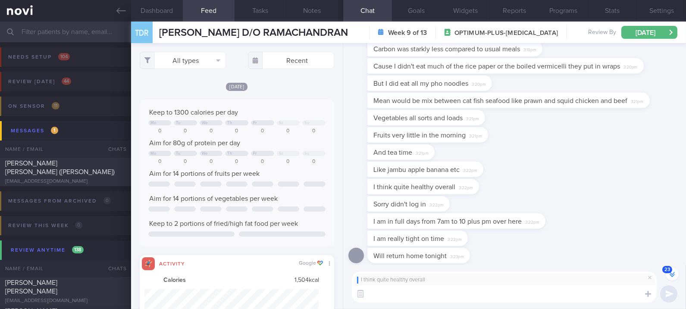
scroll to position [0, 0]
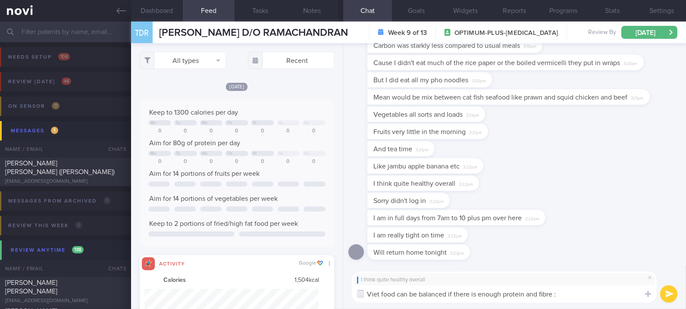
type textarea "Viet food can be balanced if there is enough protein and fibre :)"
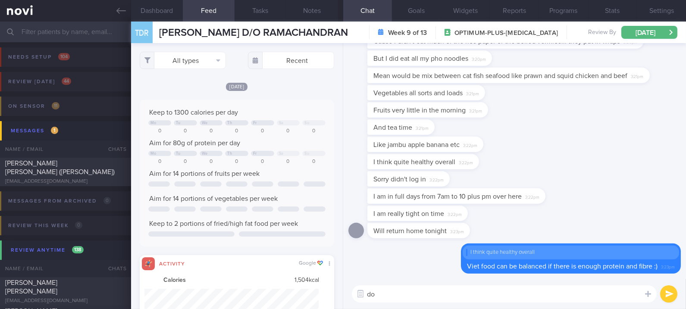
type textarea "d"
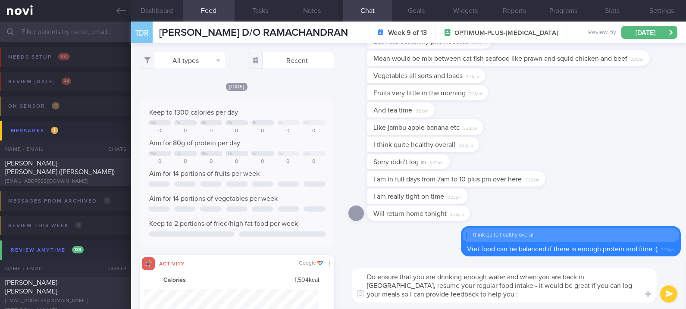
type textarea "Do ensure that you are drinking enough water and when you are back in [GEOGRAPH…"
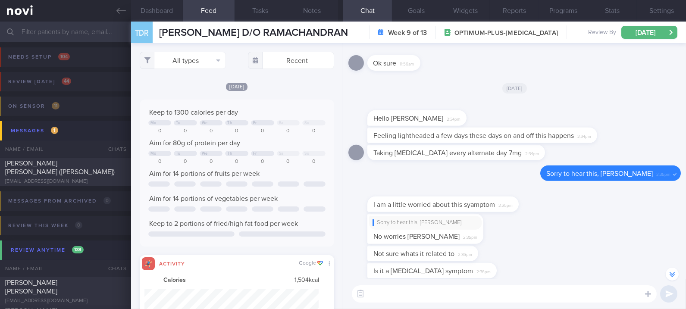
scroll to position [-747, 0]
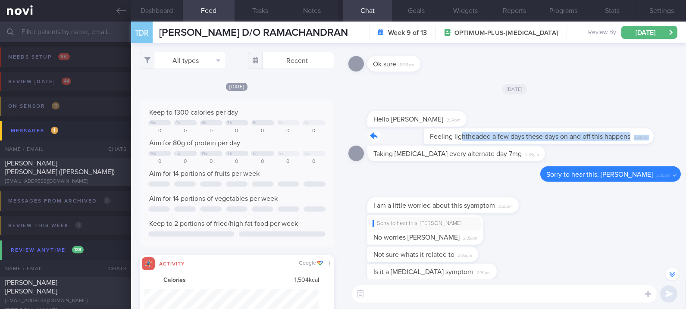
drag, startPoint x: 402, startPoint y: 132, endPoint x: 582, endPoint y: 124, distance: 180.0
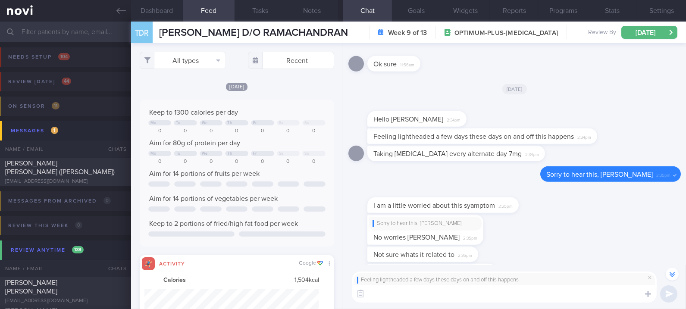
click at [426, 291] on textarea at bounding box center [504, 293] width 305 height 17
click at [441, 291] on textarea "Hi Dr @[PERSON_NAME], pt reported lightheaded" at bounding box center [504, 293] width 305 height 17
type textarea "Hi Dr @[PERSON_NAME], pt reported feeling lightheaded"
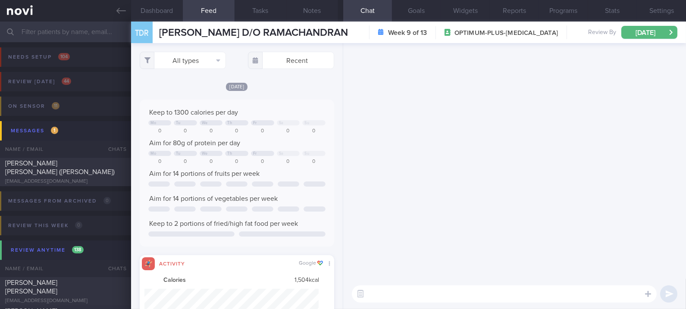
scroll to position [0, 0]
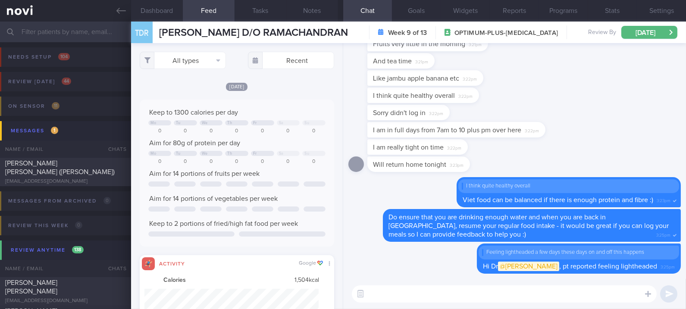
click at [119, 3] on link at bounding box center [65, 11] width 131 height 22
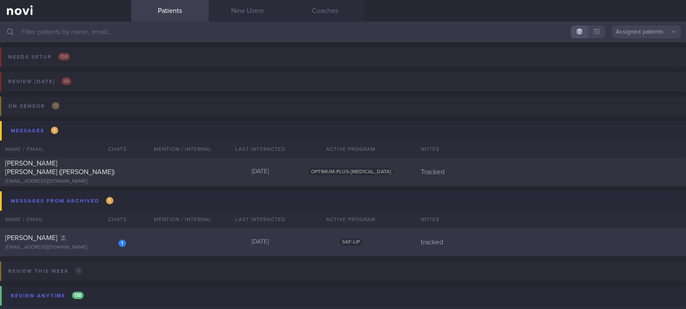
click at [200, 246] on div "1 [PERSON_NAME] [EMAIL_ADDRESS][DOMAIN_NAME] [DATE] SAF-LIP tracked" at bounding box center [343, 242] width 686 height 28
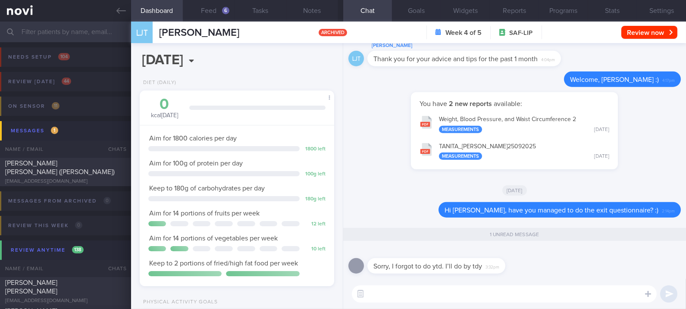
scroll to position [86, 173]
click at [479, 294] on textarea at bounding box center [504, 293] width 305 height 17
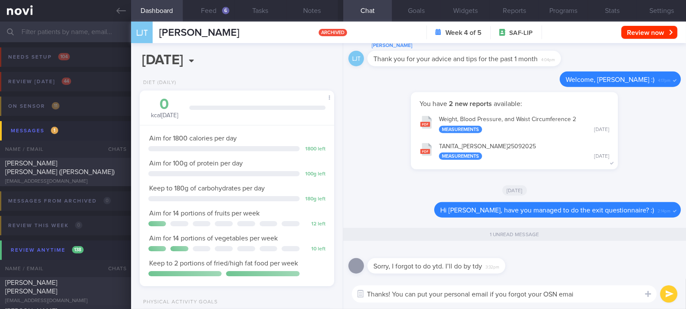
type textarea "Thanks! You can put your personal email if you forgot your OSN email"
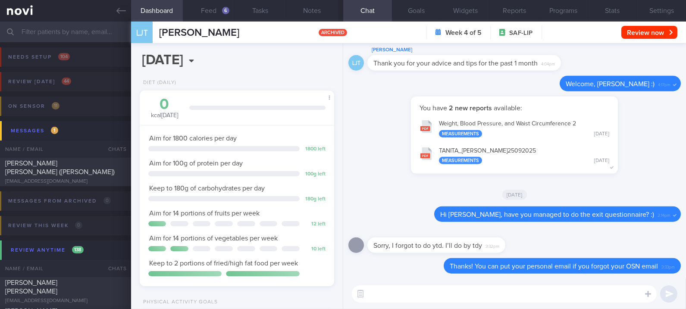
drag, startPoint x: 125, startPoint y: 11, endPoint x: 143, endPoint y: 11, distance: 17.7
click at [125, 11] on icon at bounding box center [120, 10] width 9 height 9
